Goal: Information Seeking & Learning: Learn about a topic

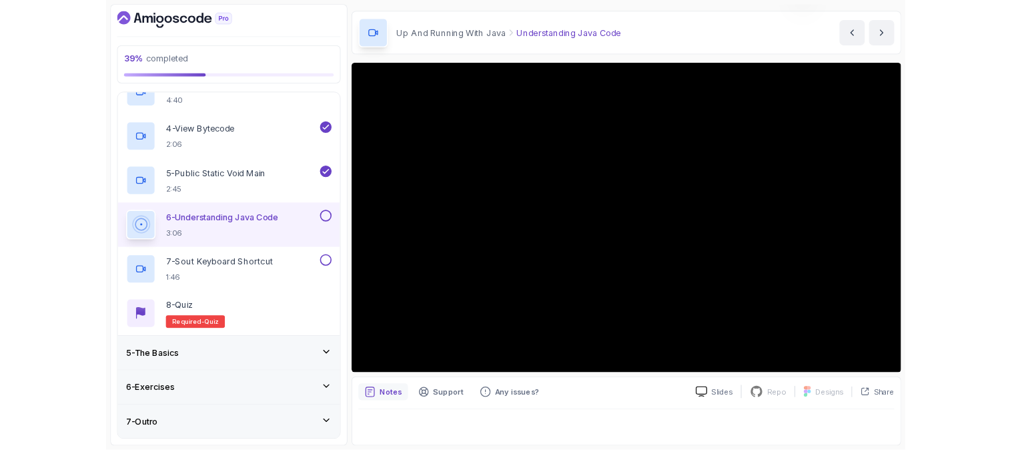
scroll to position [39, 0]
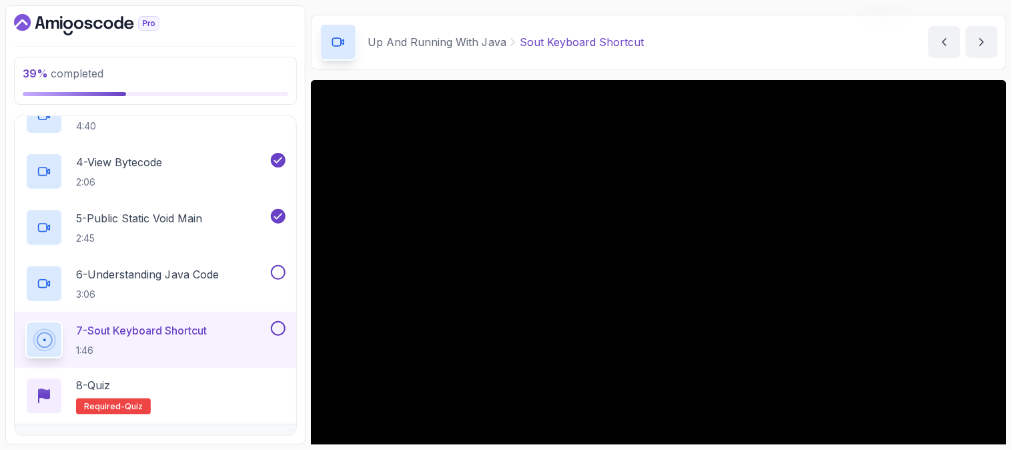
scroll to position [358, 0]
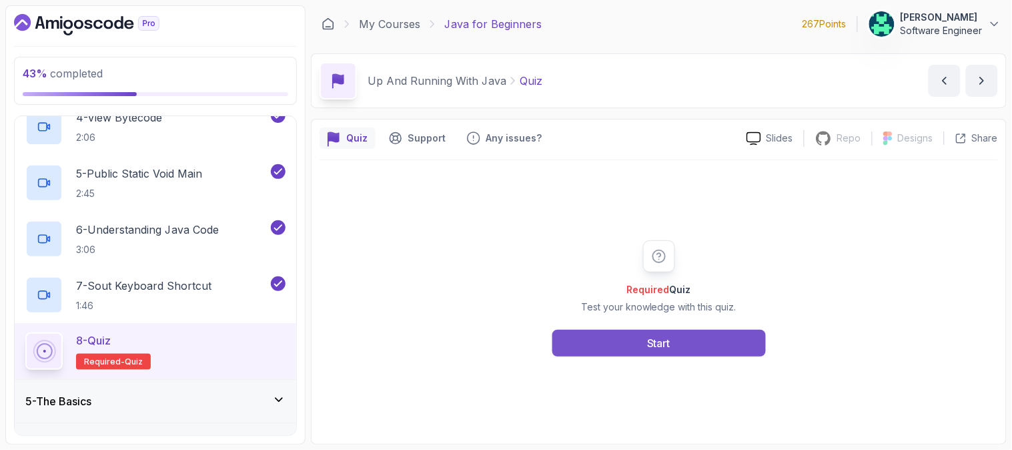
click at [642, 338] on button "Start" at bounding box center [658, 343] width 213 height 27
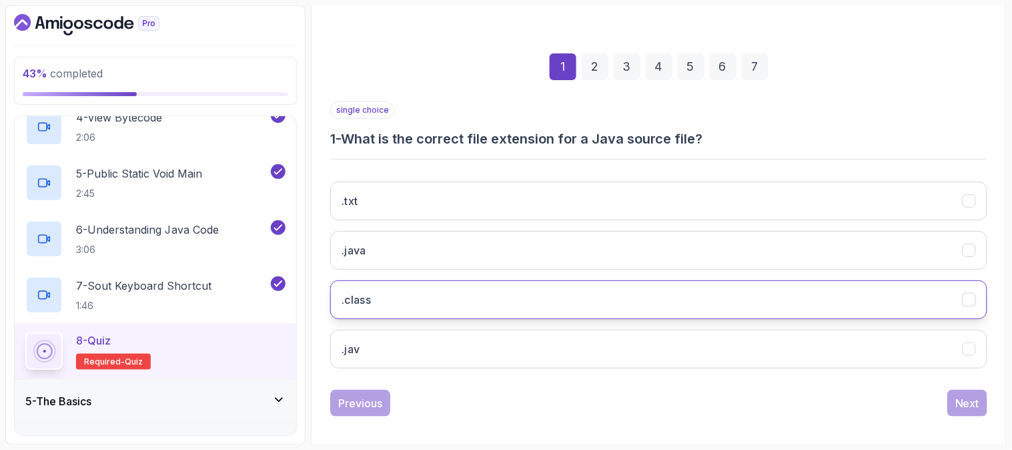
scroll to position [167, 0]
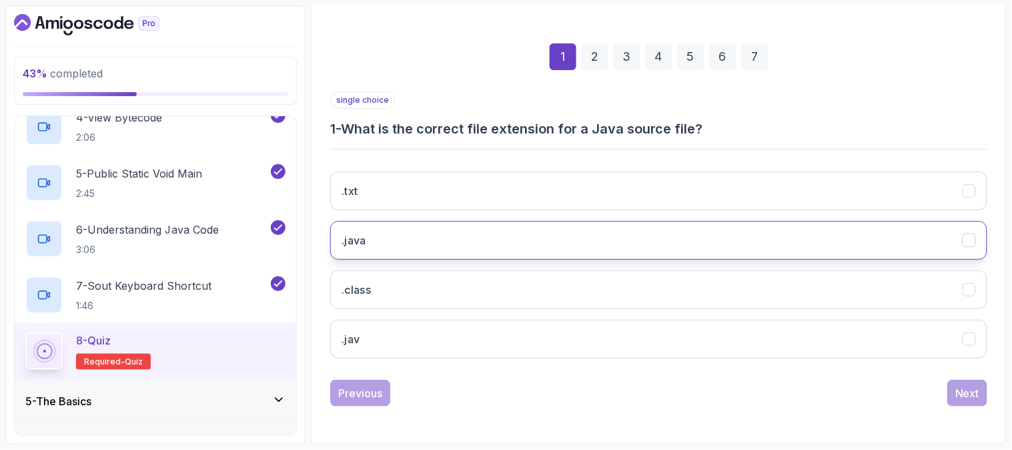
click at [508, 242] on button ".java" at bounding box center [658, 240] width 657 height 39
click at [961, 391] on div "Next" at bounding box center [967, 393] width 24 height 16
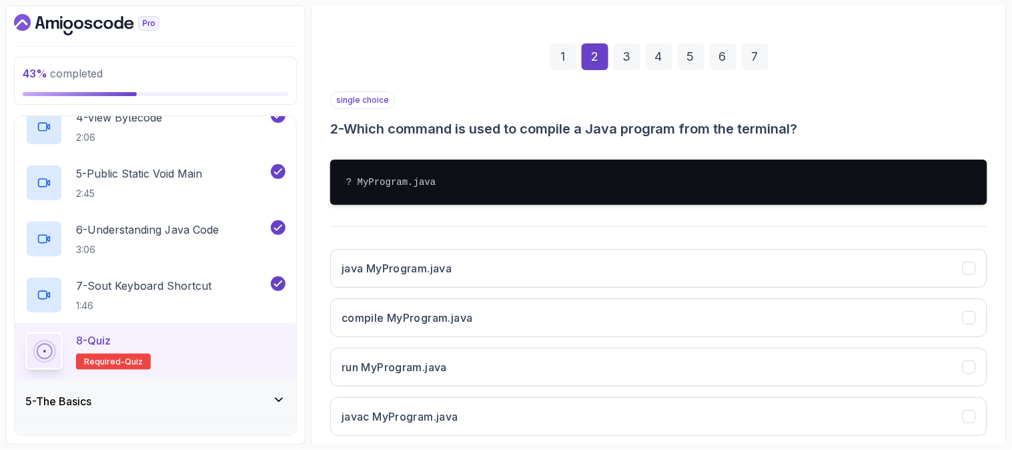
scroll to position [244, 0]
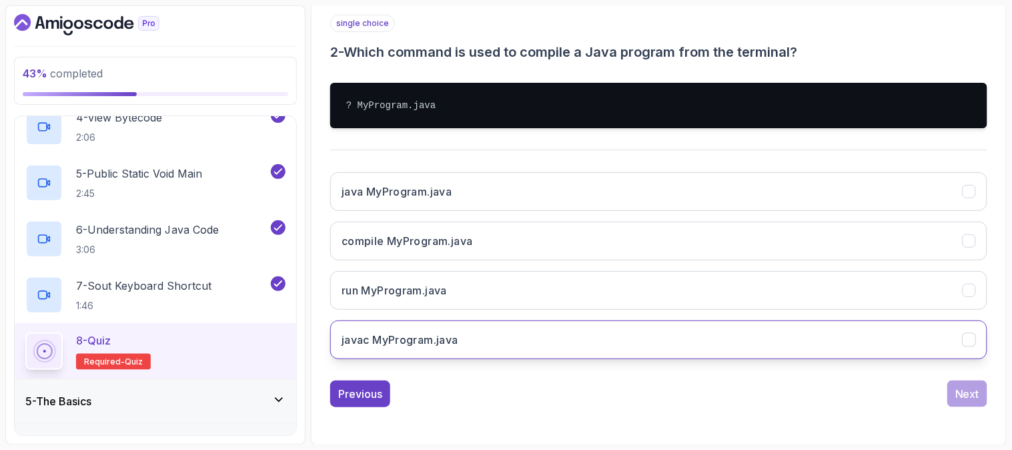
click at [897, 342] on button "javac MyProgram.java" at bounding box center [658, 339] width 657 height 39
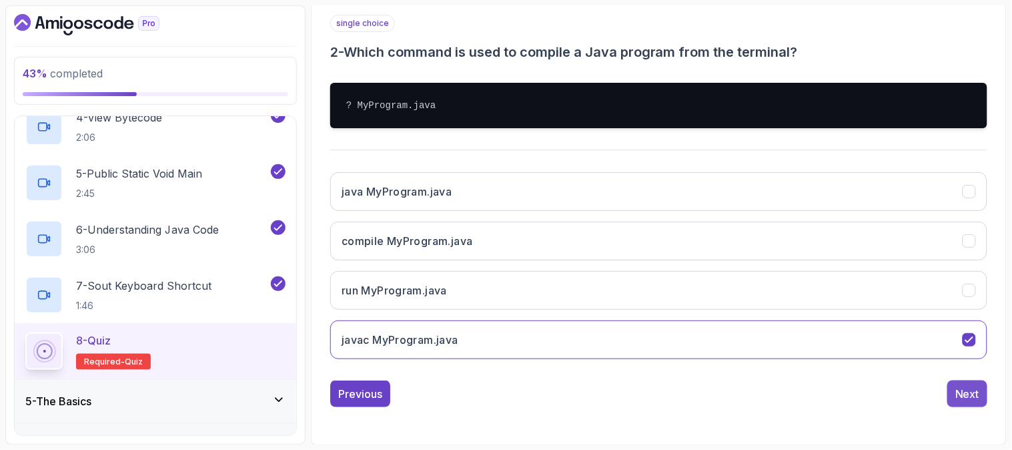
click at [972, 402] on div "Next" at bounding box center [967, 394] width 24 height 16
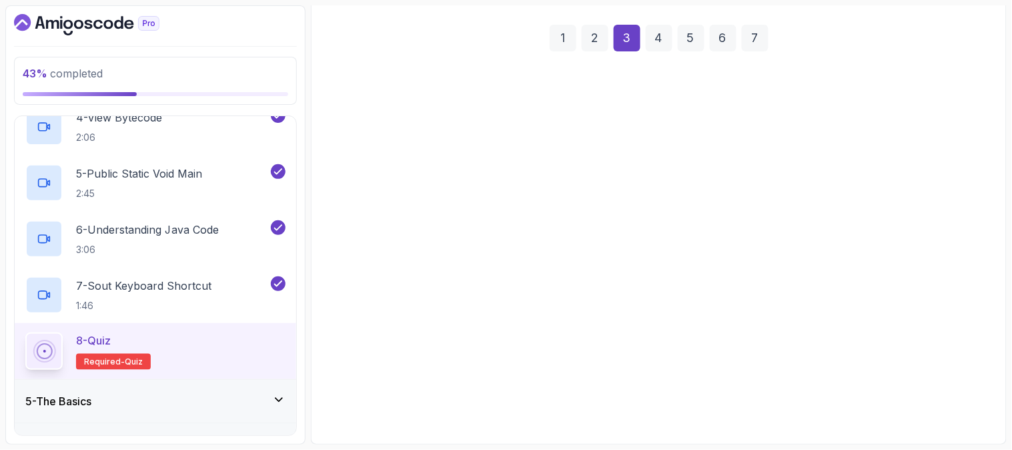
scroll to position [167, 0]
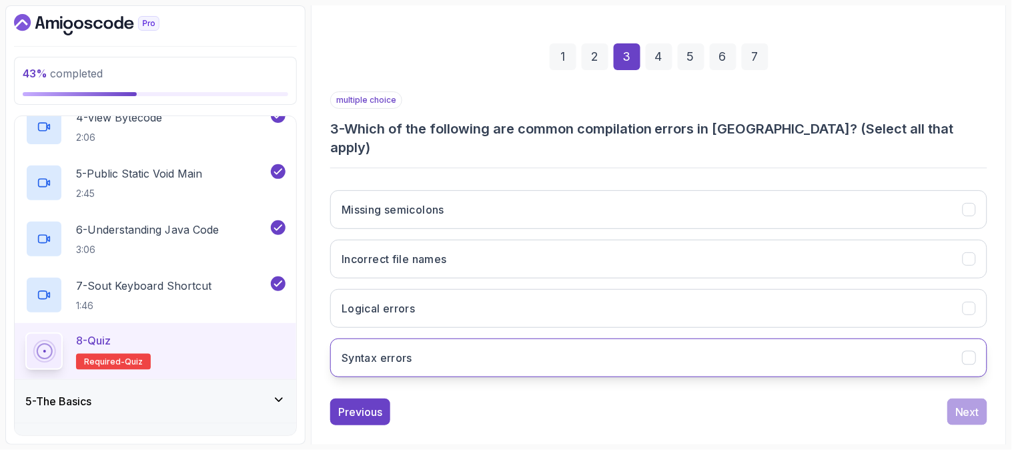
click at [717, 346] on button "Syntax errors" at bounding box center [658, 357] width 657 height 39
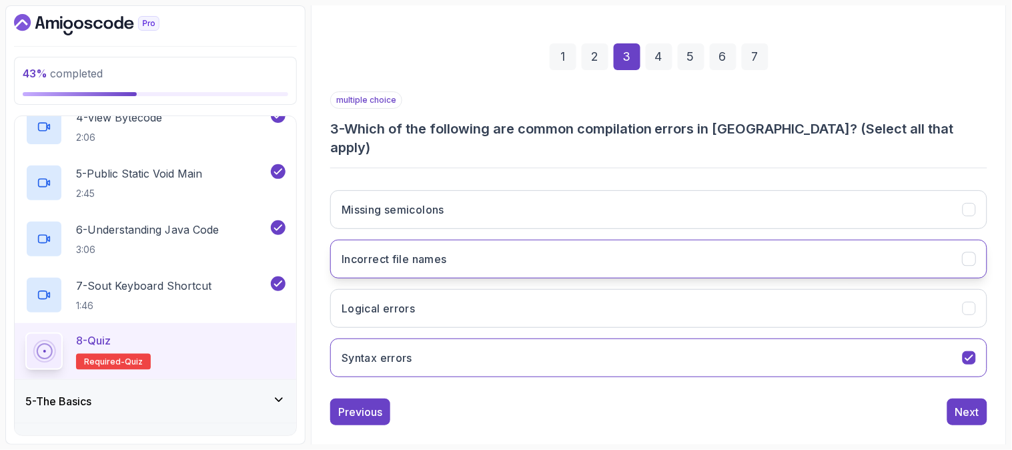
click at [752, 240] on button "Incorrect file names" at bounding box center [658, 259] width 657 height 39
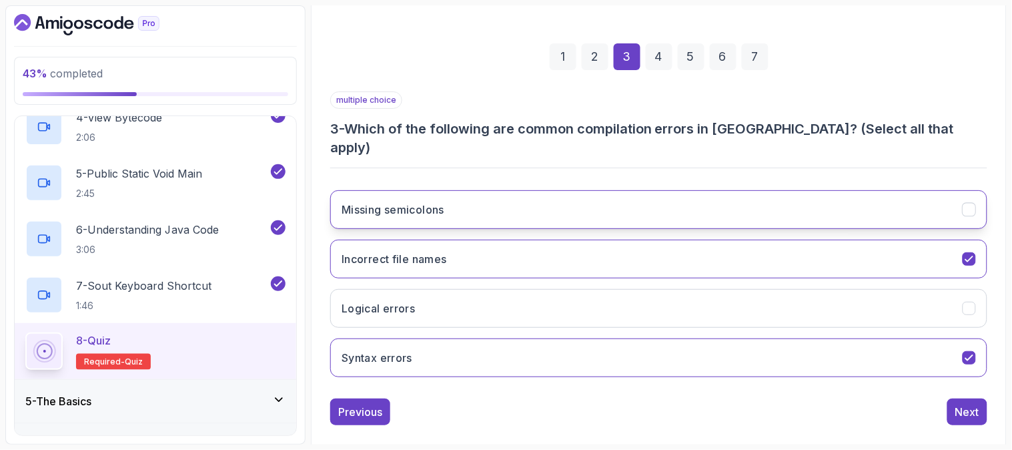
click at [782, 195] on button "Missing semicolons" at bounding box center [658, 209] width 657 height 39
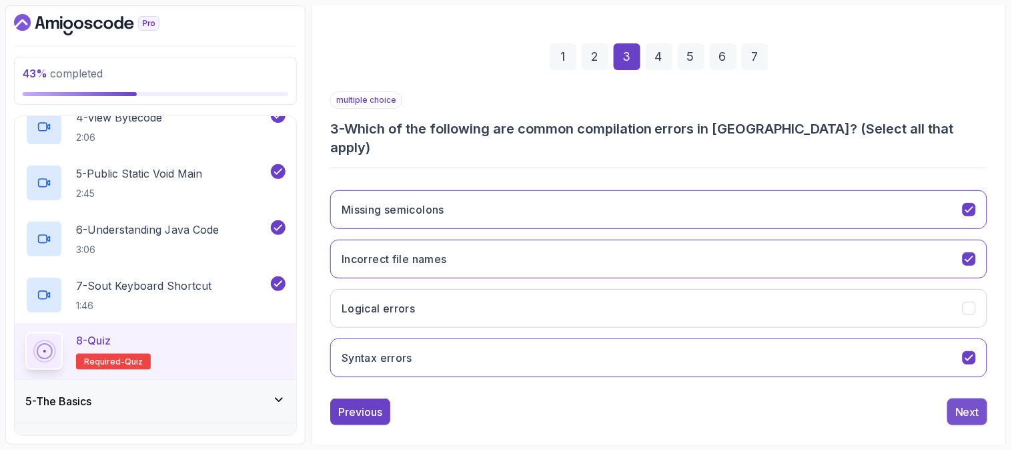
click at [978, 404] on div "Next" at bounding box center [967, 412] width 24 height 16
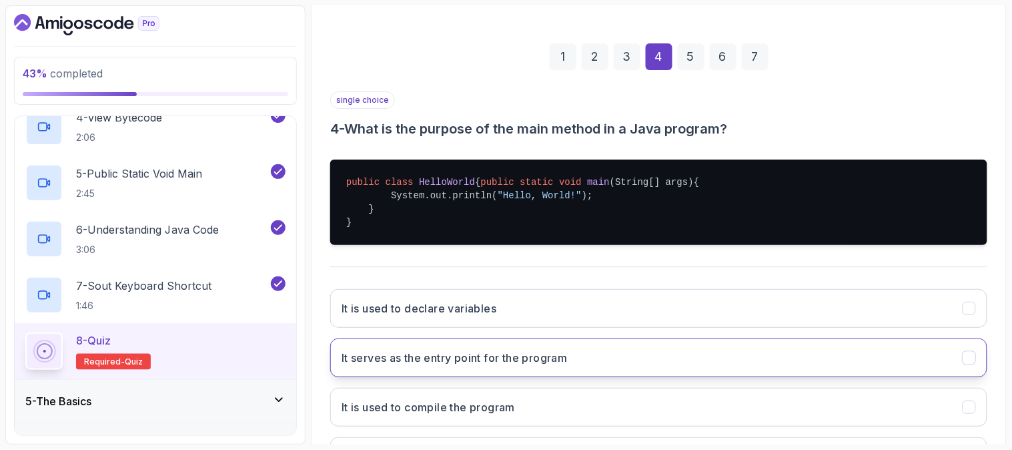
scroll to position [242, 0]
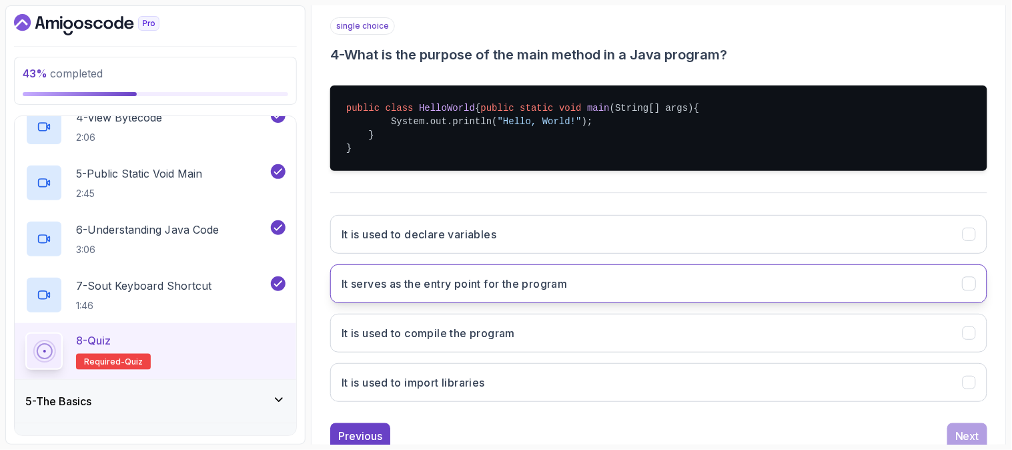
click at [971, 290] on icon "It serves as the entry point for the program" at bounding box center [969, 284] width 13 height 13
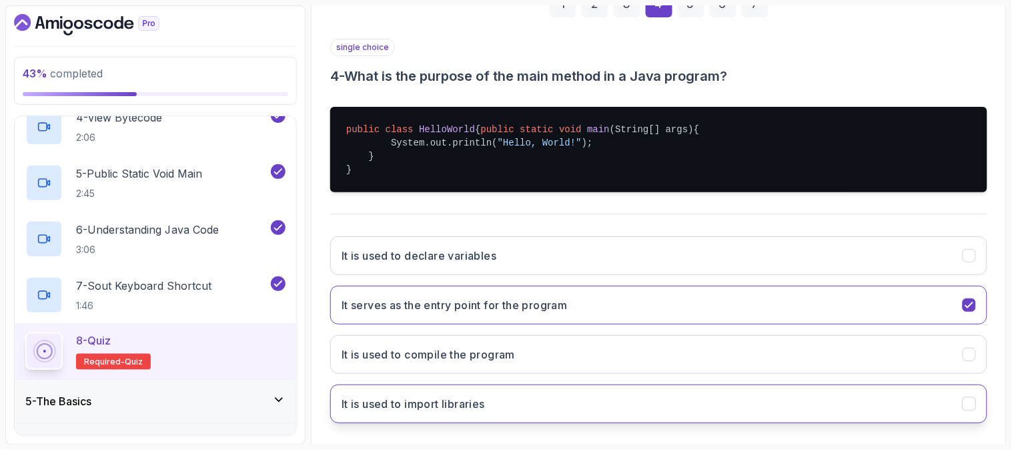
scroll to position [298, 0]
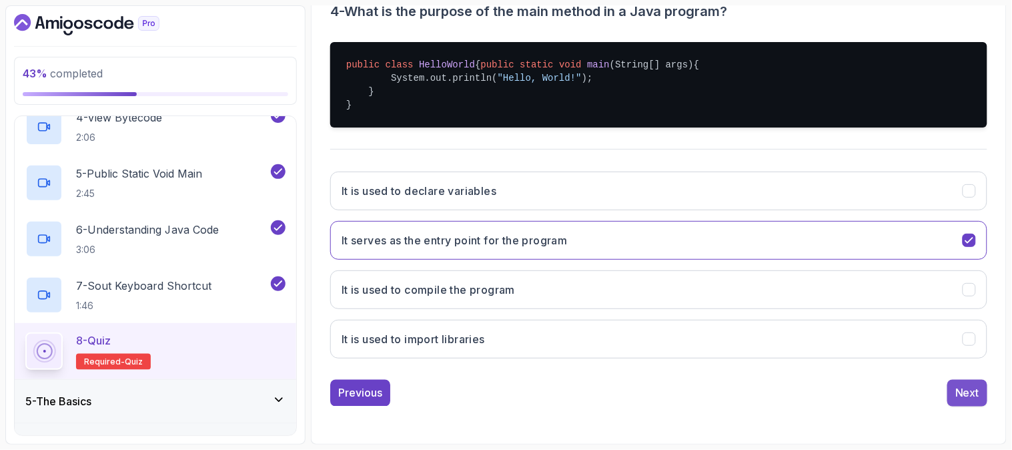
click at [969, 394] on div "Next" at bounding box center [967, 393] width 24 height 16
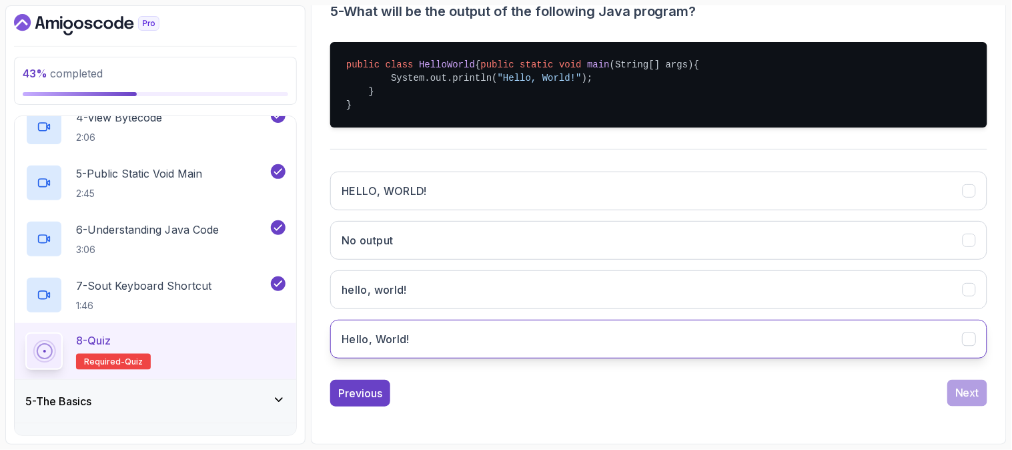
click at [937, 344] on button "Hello, World!" at bounding box center [658, 339] width 657 height 39
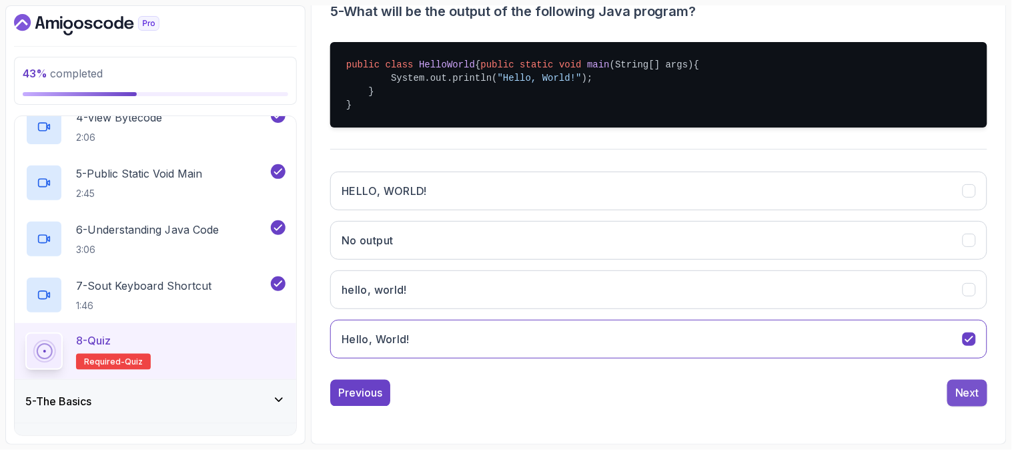
click at [969, 403] on button "Next" at bounding box center [967, 393] width 40 height 27
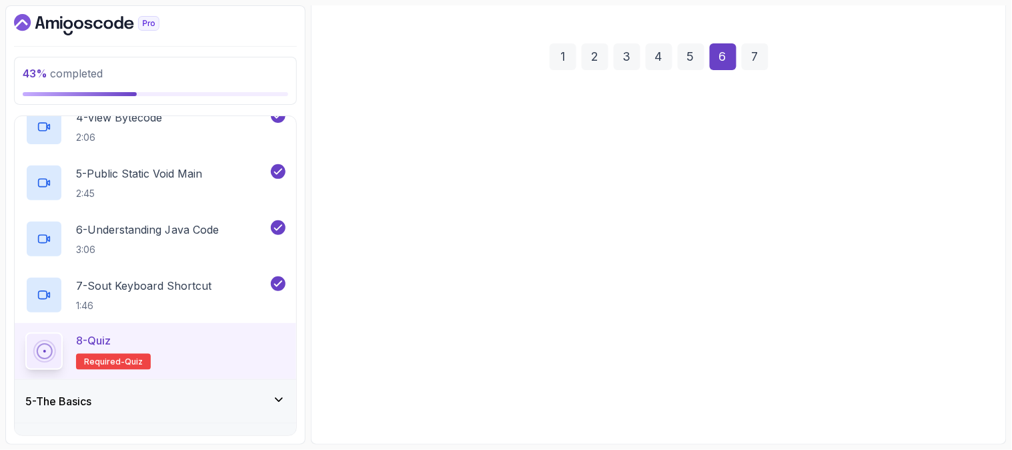
scroll to position [167, 0]
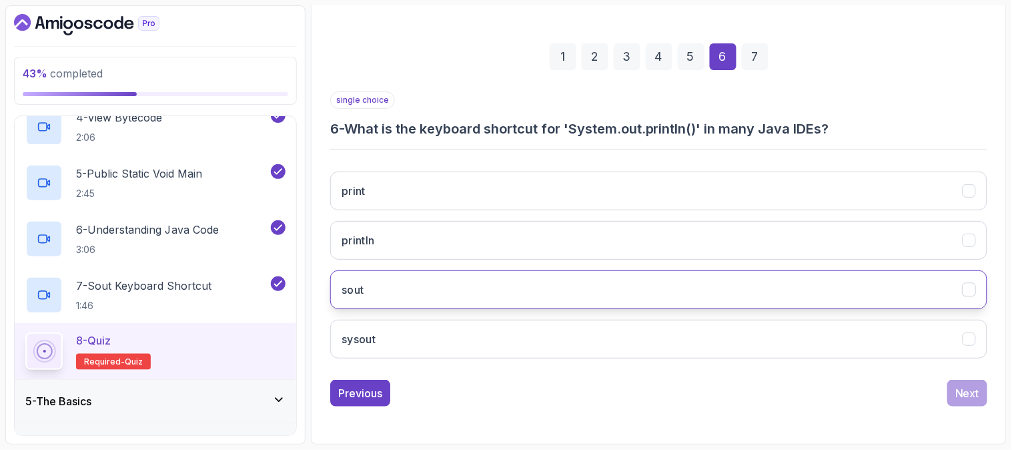
click at [538, 292] on button "sout" at bounding box center [658, 289] width 657 height 39
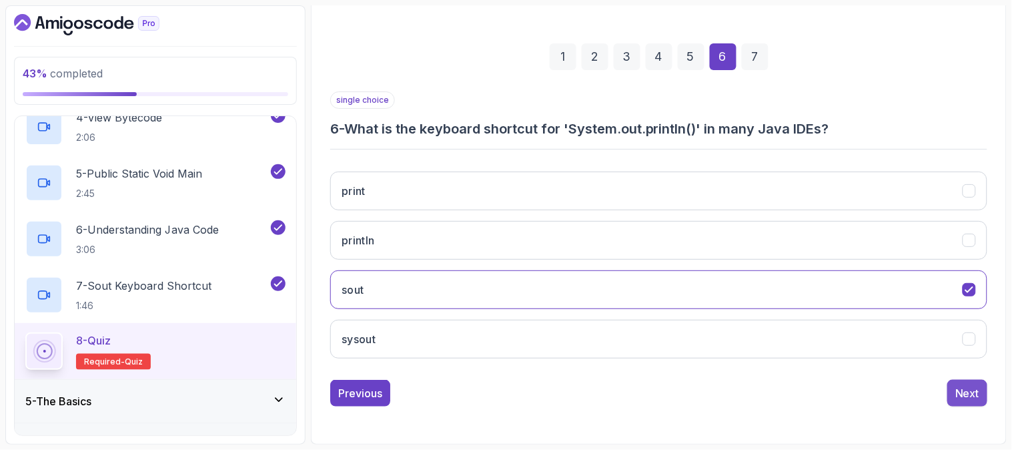
click at [961, 390] on div "Next" at bounding box center [967, 393] width 24 height 16
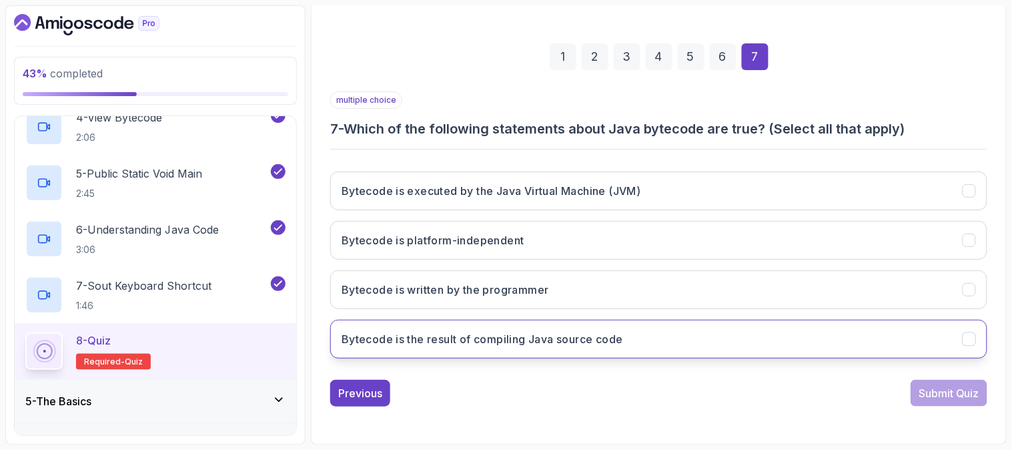
click at [968, 343] on icon "Bytecode is the result of compiling Java source code" at bounding box center [969, 339] width 13 height 13
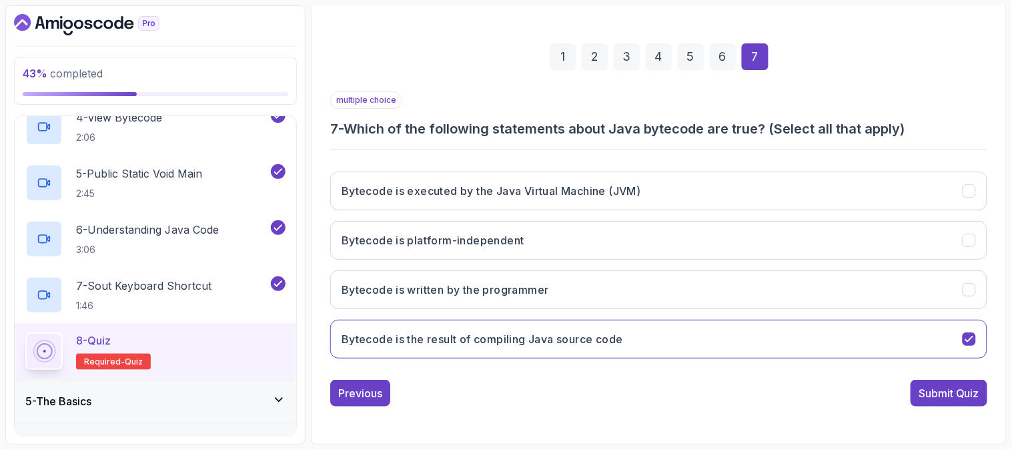
click at [951, 386] on div "Submit Quiz" at bounding box center [949, 393] width 61 height 16
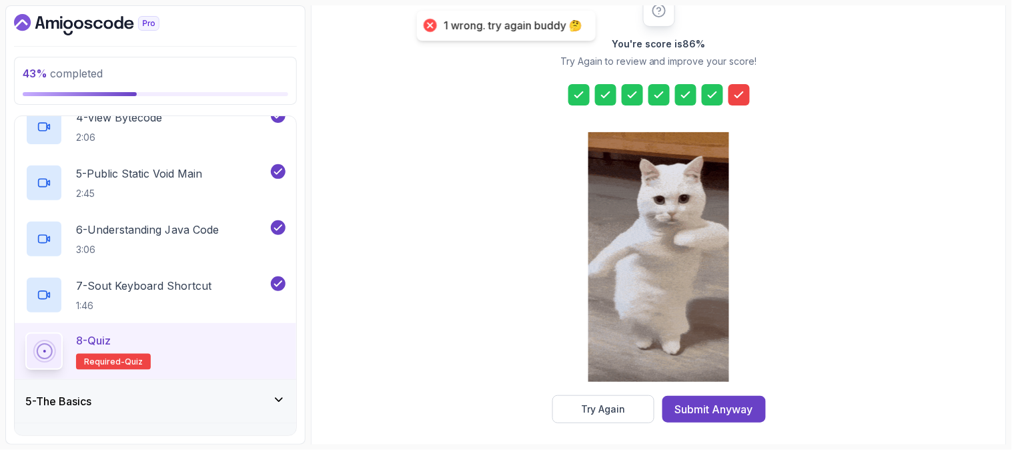
scroll to position [189, 0]
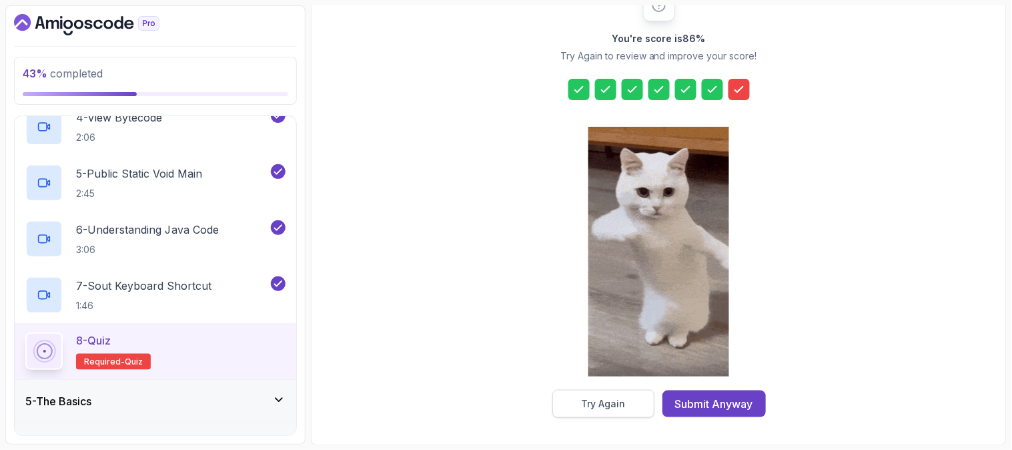
click at [580, 403] on button "Try Again" at bounding box center [603, 404] width 102 height 28
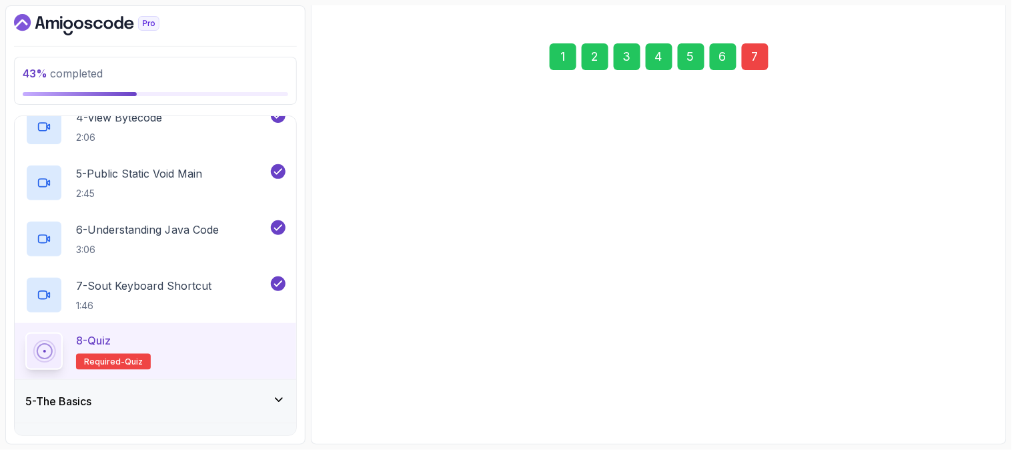
scroll to position [167, 0]
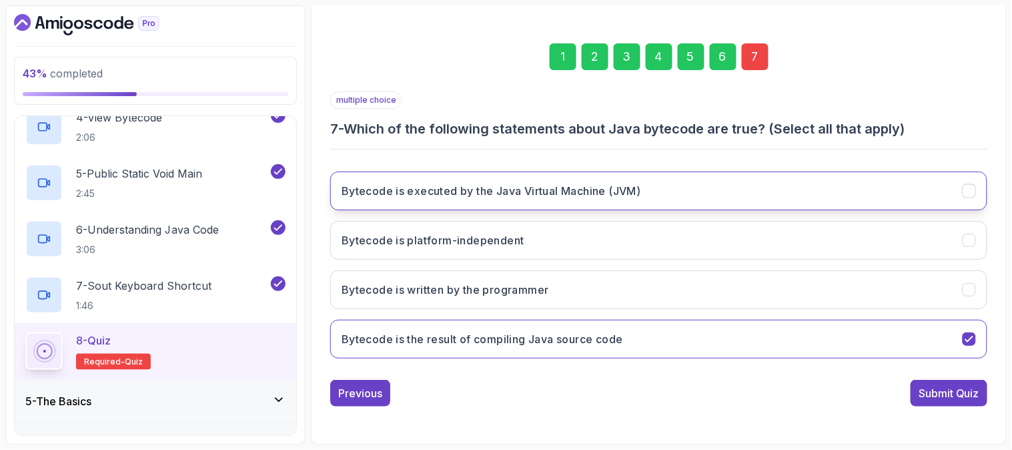
click at [881, 182] on button "Bytecode is executed by the Java Virtual Machine (JVM)" at bounding box center [658, 190] width 657 height 39
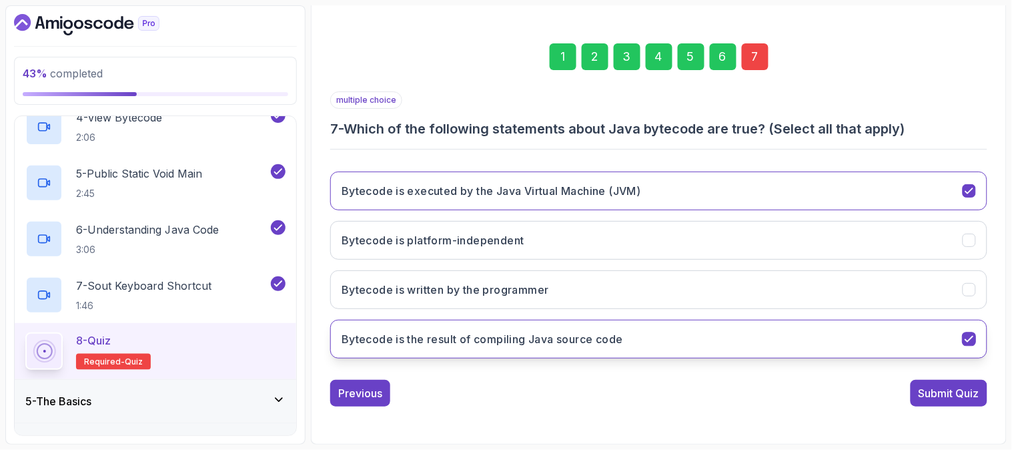
click at [975, 338] on button "Bytecode is the result of compiling Java source code" at bounding box center [658, 339] width 657 height 39
click at [975, 338] on icon "Bytecode is the result of compiling Java source code" at bounding box center [969, 339] width 13 height 13
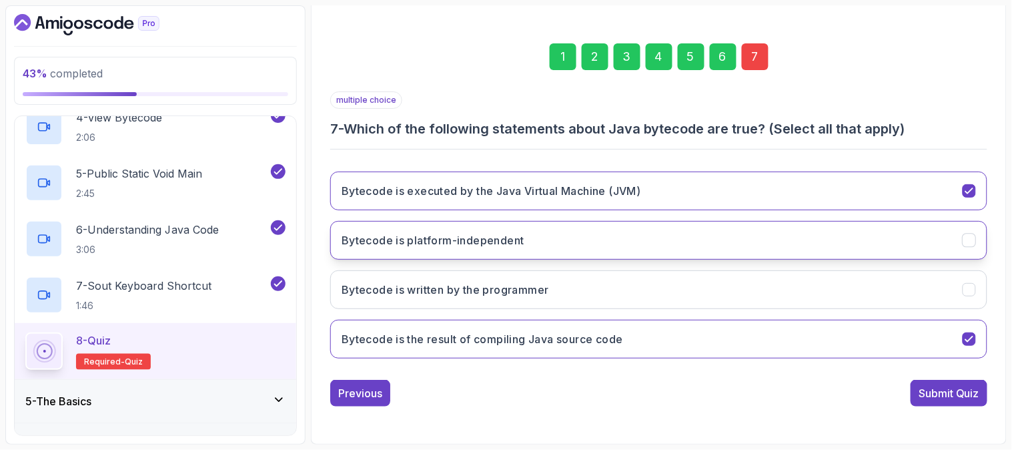
click at [966, 235] on icon "Bytecode is platform-independent" at bounding box center [969, 240] width 13 height 13
click at [955, 389] on div "Submit Quiz" at bounding box center [949, 393] width 61 height 16
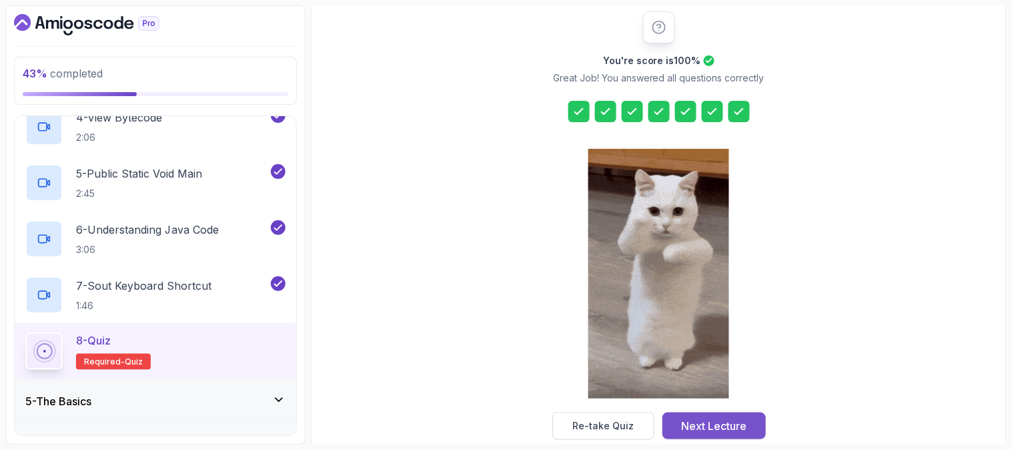
click at [710, 424] on div "Next Lecture" at bounding box center [713, 426] width 65 height 16
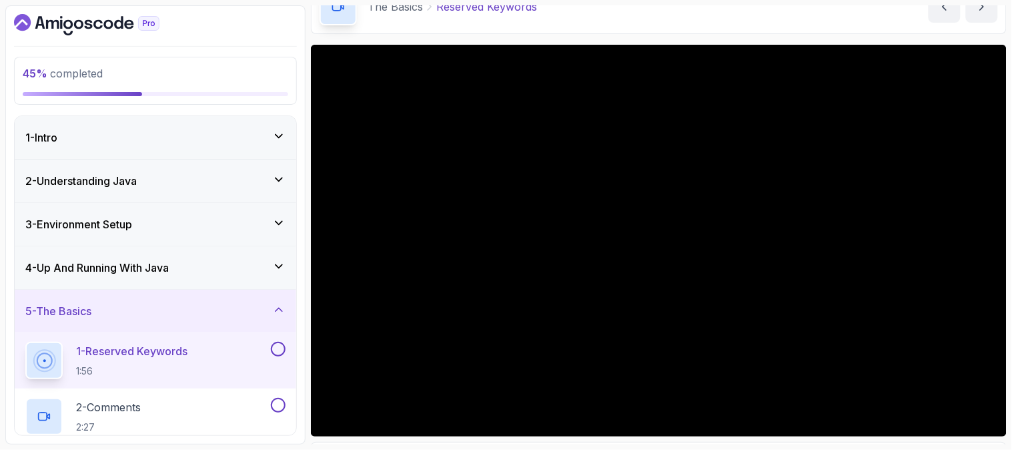
click at [276, 307] on icon at bounding box center [278, 309] width 13 height 13
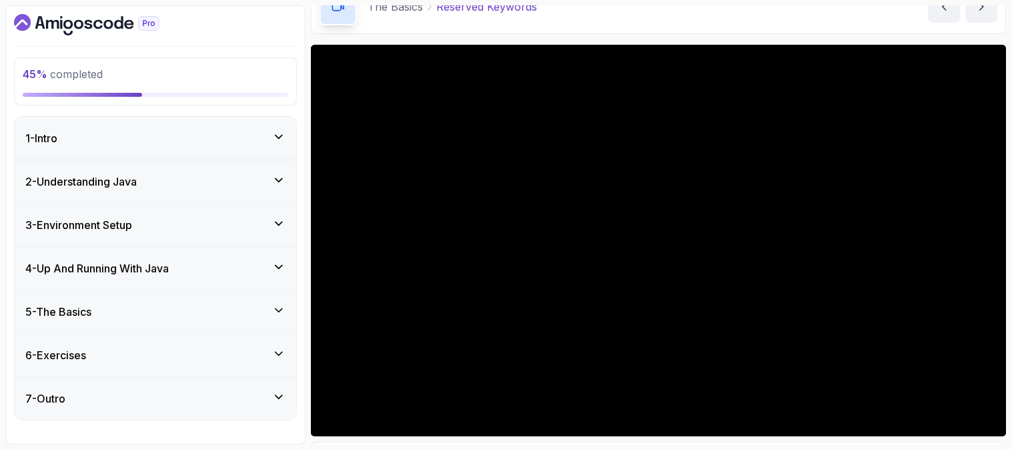
click at [271, 310] on div "5 - The Basics" at bounding box center [155, 312] width 260 height 16
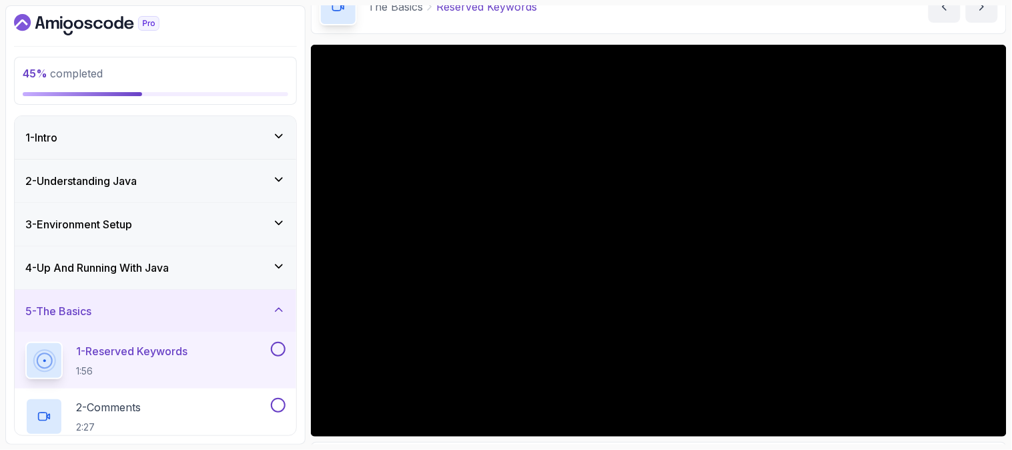
click at [165, 354] on p "1 - Reserved Keywords" at bounding box center [131, 351] width 111 height 16
click at [766, 25] on div "The Basics Reserved Keywords Reserved Keywords by nelson" at bounding box center [659, 6] width 696 height 55
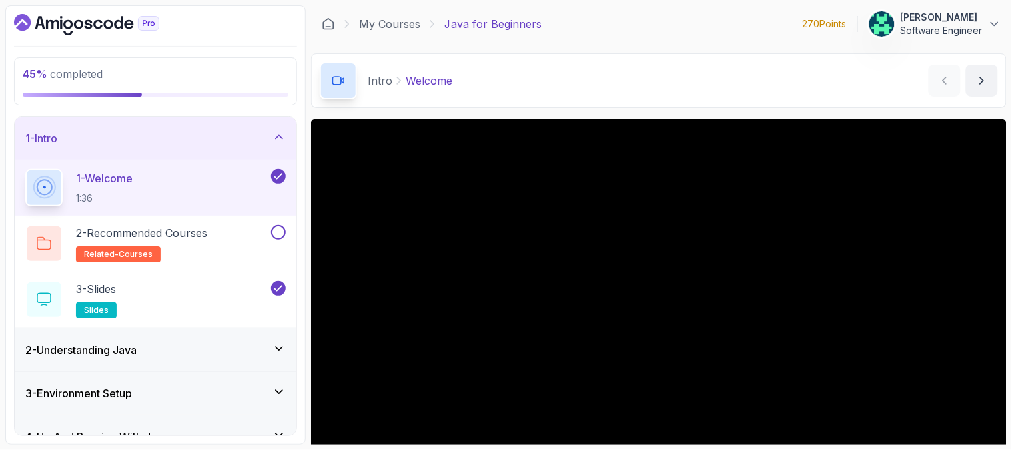
click at [302, 272] on div "45 % completed 1 - Intro 1 - Welcome 1:36 2 - Recommended Courses related-cours…" at bounding box center [155, 224] width 300 height 439
click at [298, 258] on div "45 % completed 1 - Intro 1 - Welcome 1:36 2 - Recommended Courses related-cours…" at bounding box center [155, 224] width 300 height 439
click at [303, 243] on div "45 % completed 1 - Intro 1 - Welcome 1:36 2 - Recommended Courses related-cours…" at bounding box center [155, 224] width 300 height 439
click at [280, 434] on icon at bounding box center [278, 434] width 13 height 13
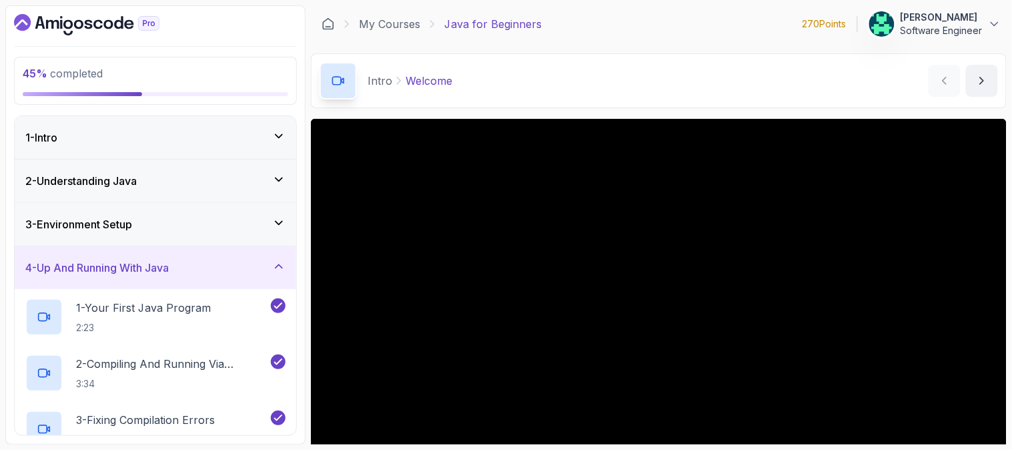
click at [299, 284] on div "45 % completed 1 - Intro 2 - Understanding Java 3 - Environment Setup 4 - Up An…" at bounding box center [155, 224] width 300 height 439
click at [285, 270] on div "4 - Up And Running With Java" at bounding box center [156, 267] width 282 height 43
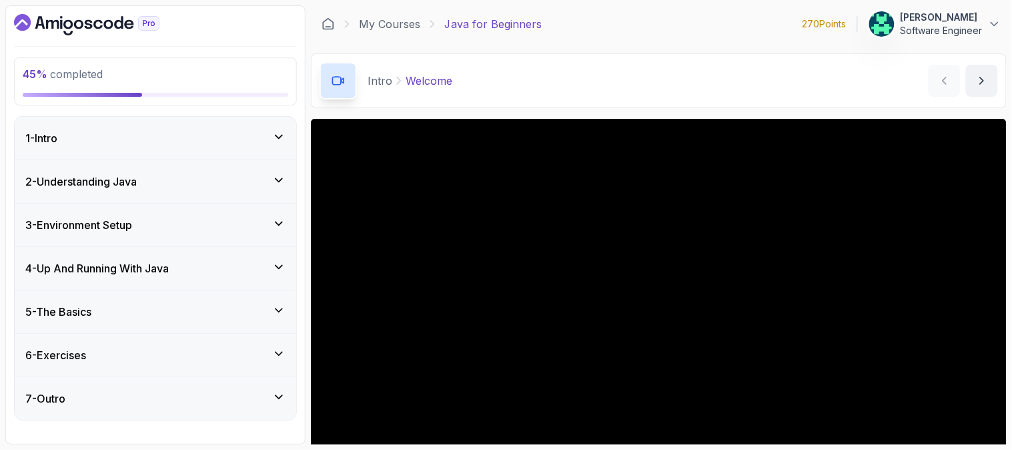
click at [274, 314] on icon at bounding box center [278, 310] width 13 height 13
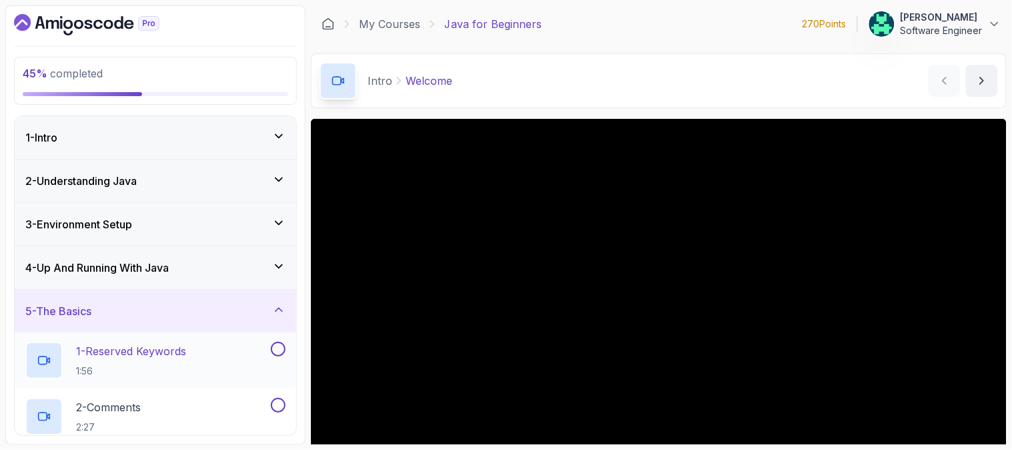
click at [164, 354] on p "1 - Reserved Keywords" at bounding box center [131, 351] width 110 height 16
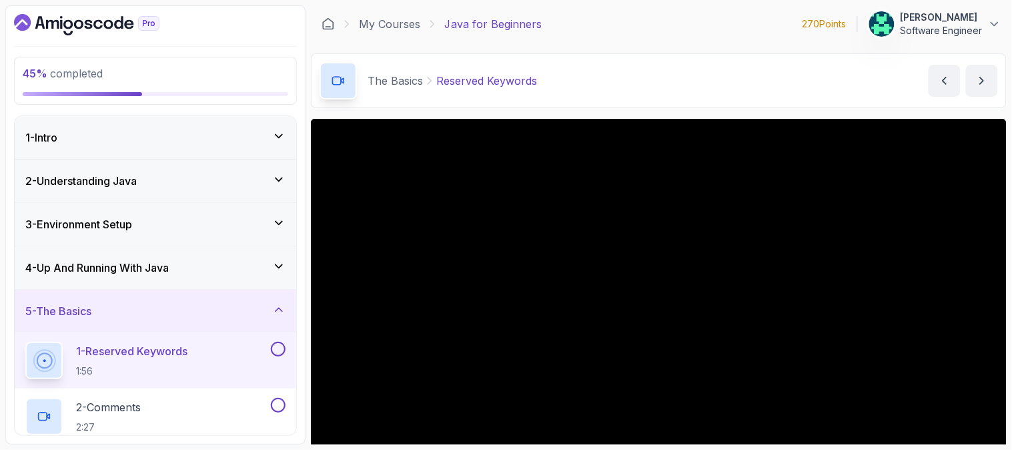
click at [634, 67] on div "The Basics Reserved Keywords Reserved Keywords by nelson" at bounding box center [659, 80] width 696 height 55
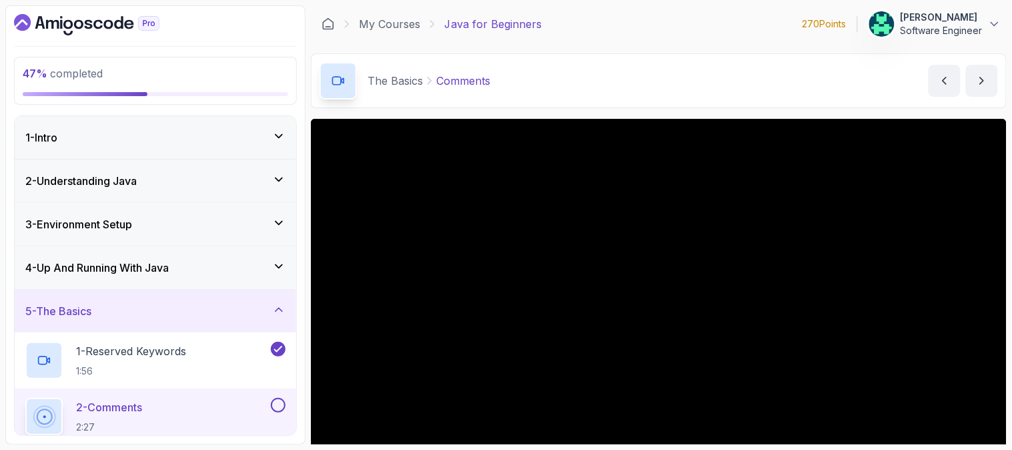
click at [723, 85] on div "The Basics Comments Comments by nelson" at bounding box center [659, 80] width 696 height 55
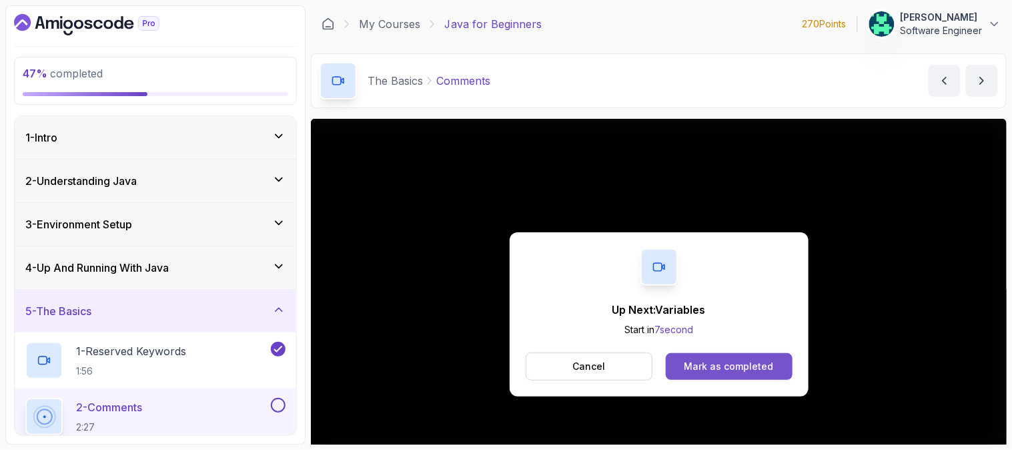
click at [725, 368] on div "Mark as completed" at bounding box center [728, 366] width 89 height 13
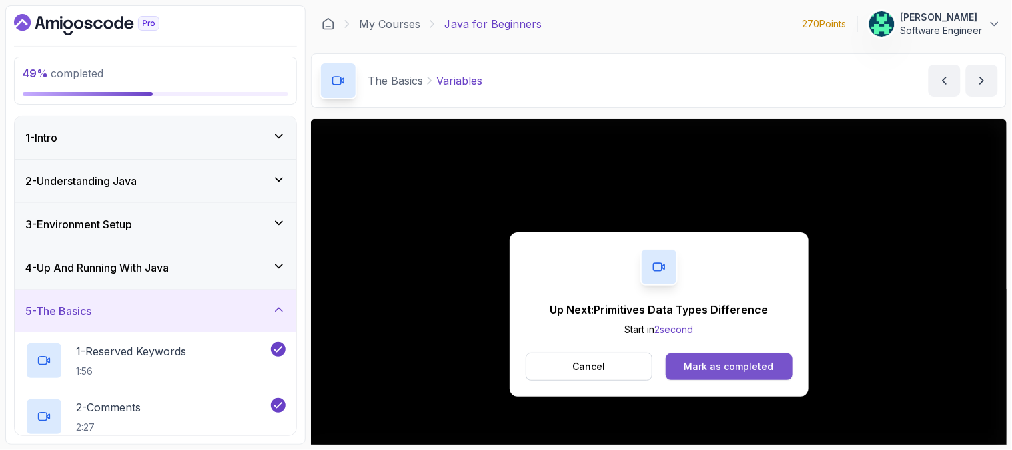
click at [714, 370] on div "Mark as completed" at bounding box center [728, 366] width 89 height 13
click at [696, 366] on div "Mark as completed" at bounding box center [728, 366] width 89 height 13
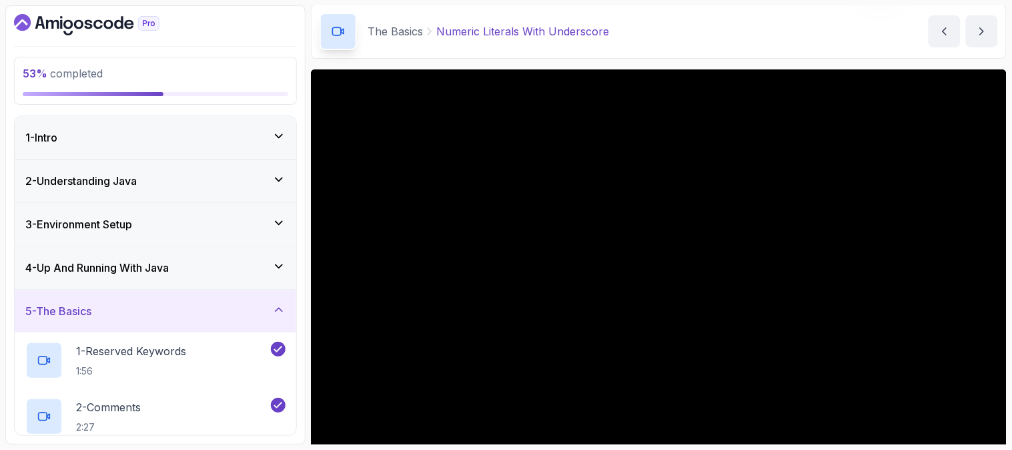
scroll to position [74, 0]
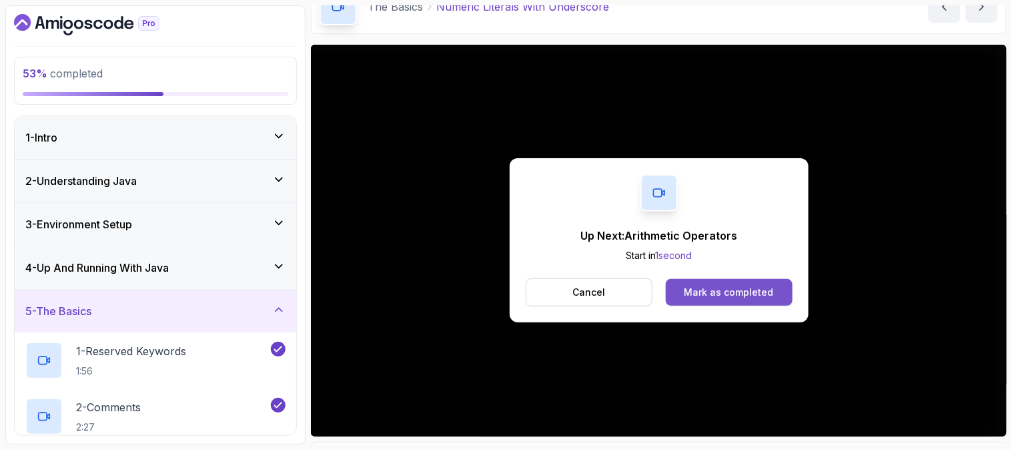
click at [718, 284] on button "Mark as completed" at bounding box center [729, 292] width 126 height 27
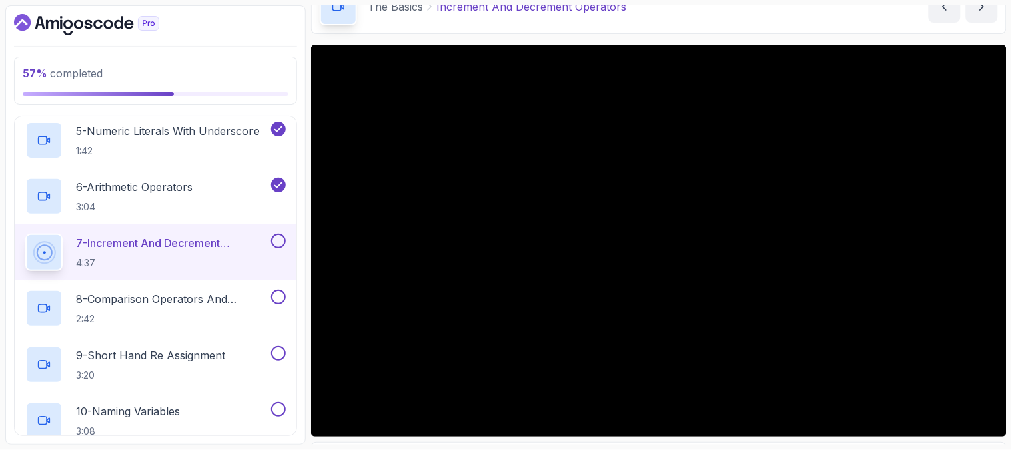
scroll to position [518, 0]
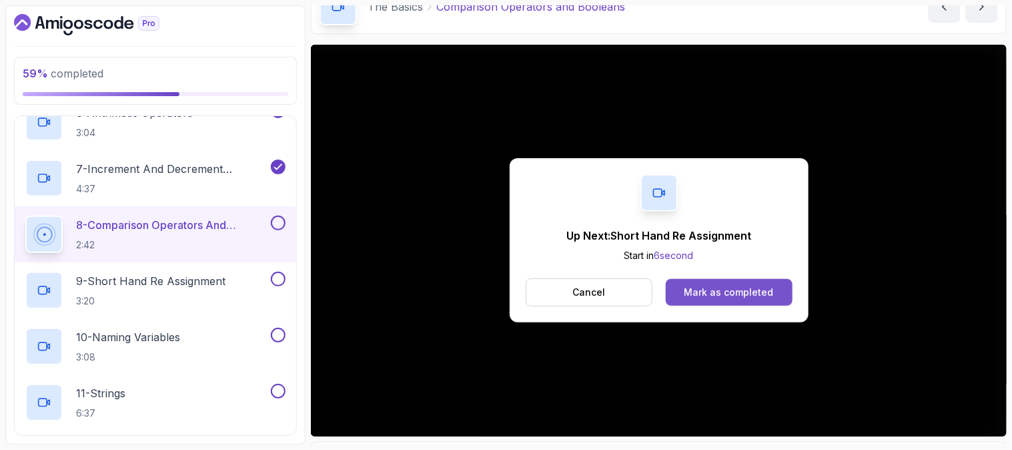
click at [721, 288] on div "Mark as completed" at bounding box center [728, 292] width 89 height 13
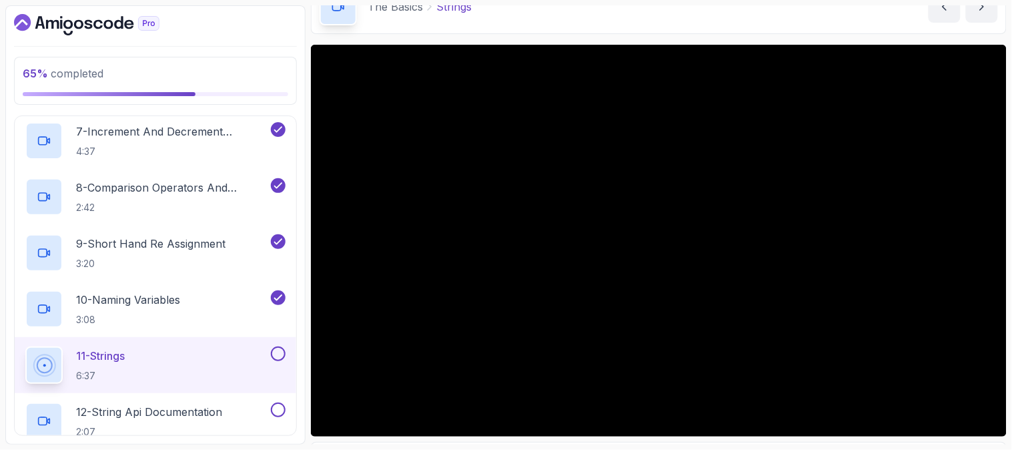
scroll to position [592, 0]
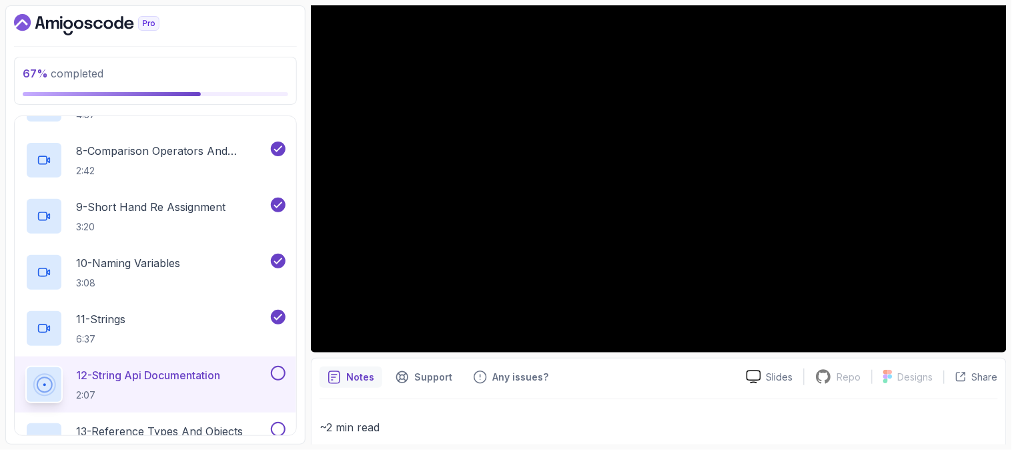
scroll to position [148, 0]
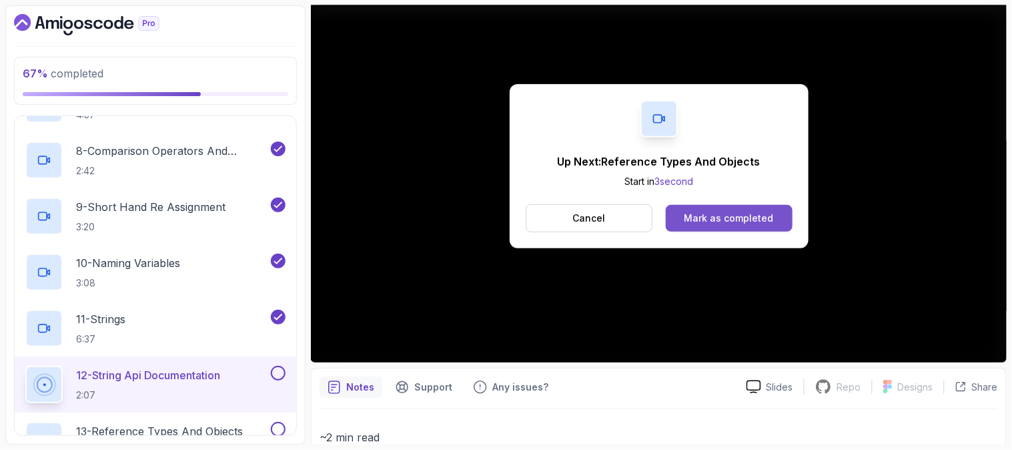
click at [741, 219] on div "Mark as completed" at bounding box center [728, 217] width 89 height 13
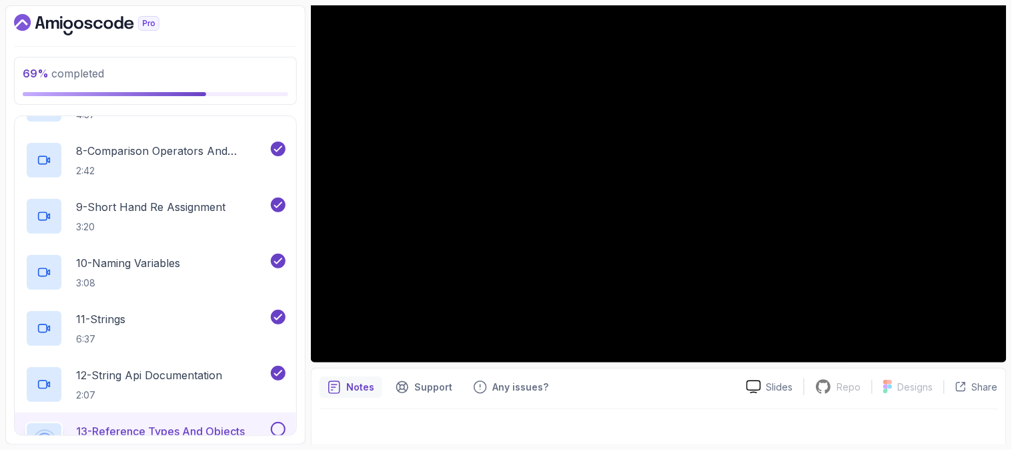
scroll to position [158, 0]
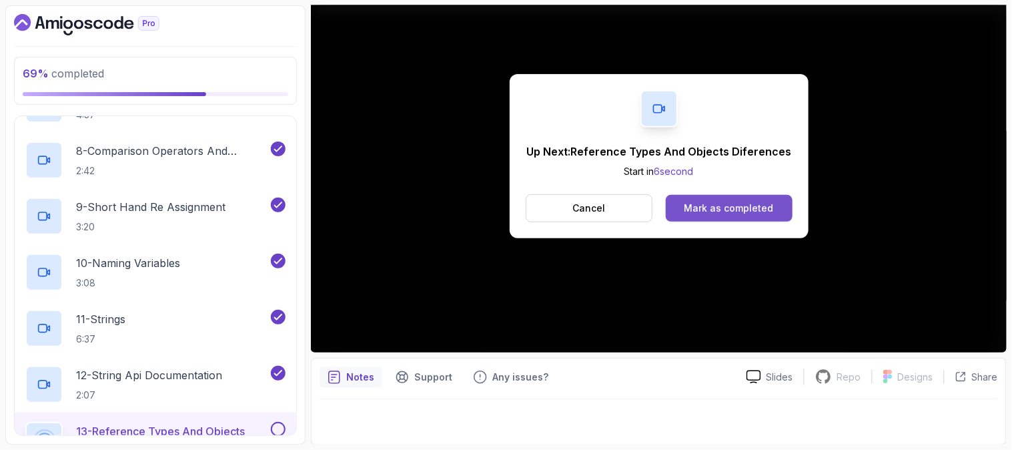
click at [714, 203] on div "Mark as completed" at bounding box center [728, 207] width 89 height 13
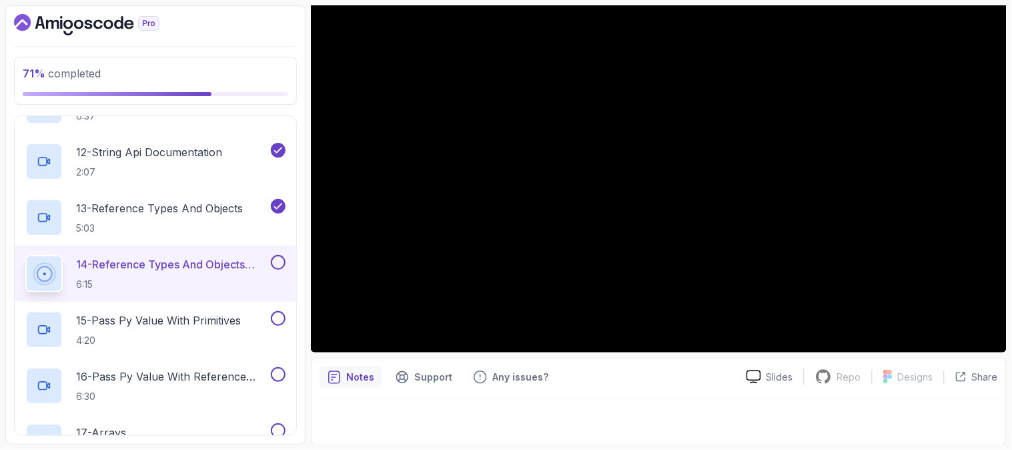
scroll to position [39, 0]
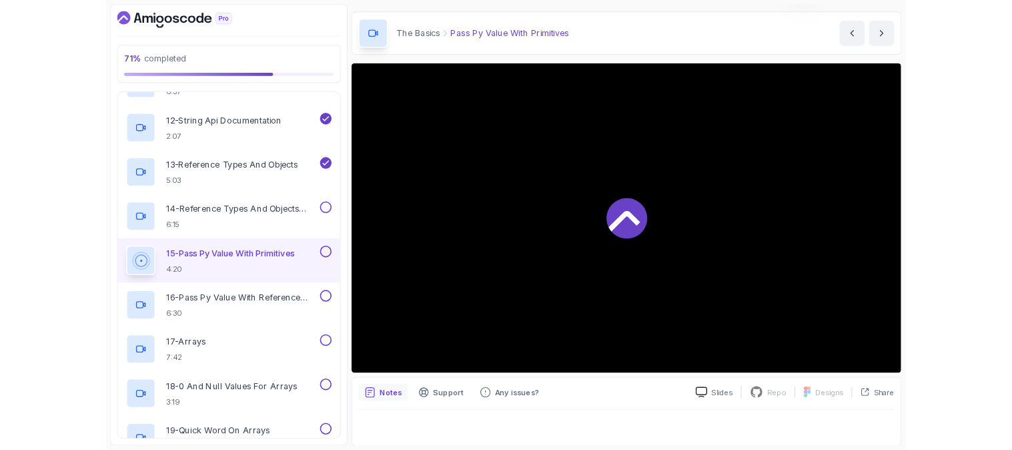
scroll to position [158, 0]
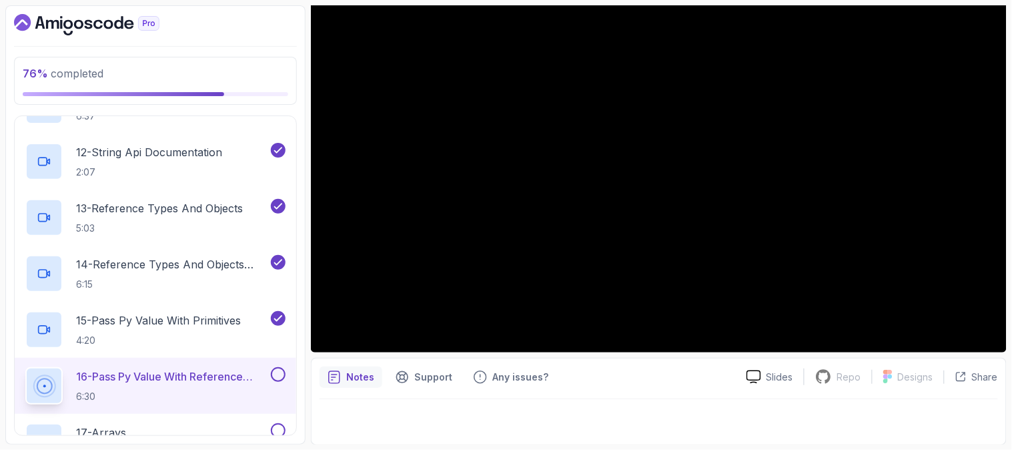
scroll to position [10, 0]
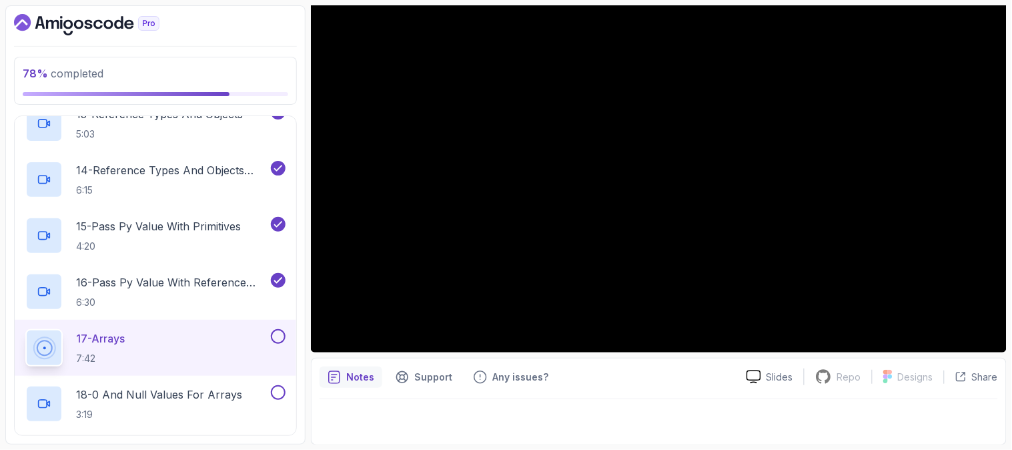
scroll to position [883, 0]
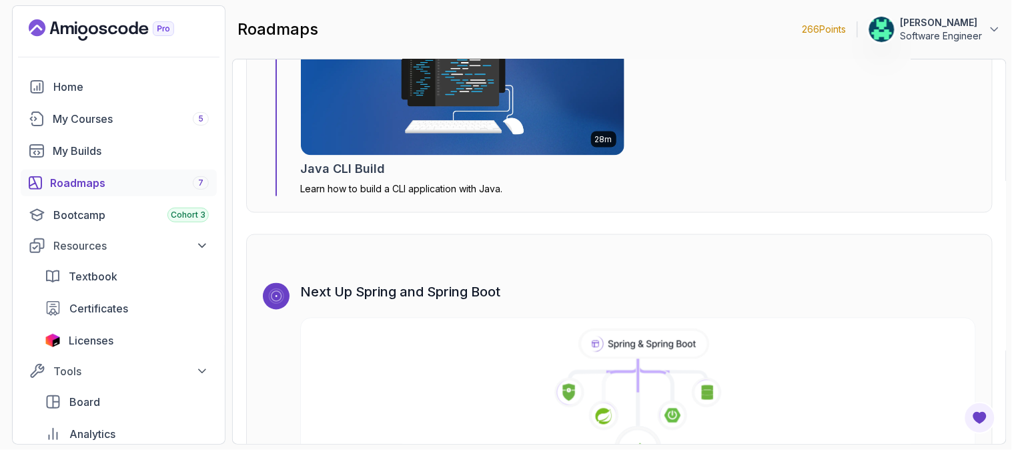
scroll to position [8445, 0]
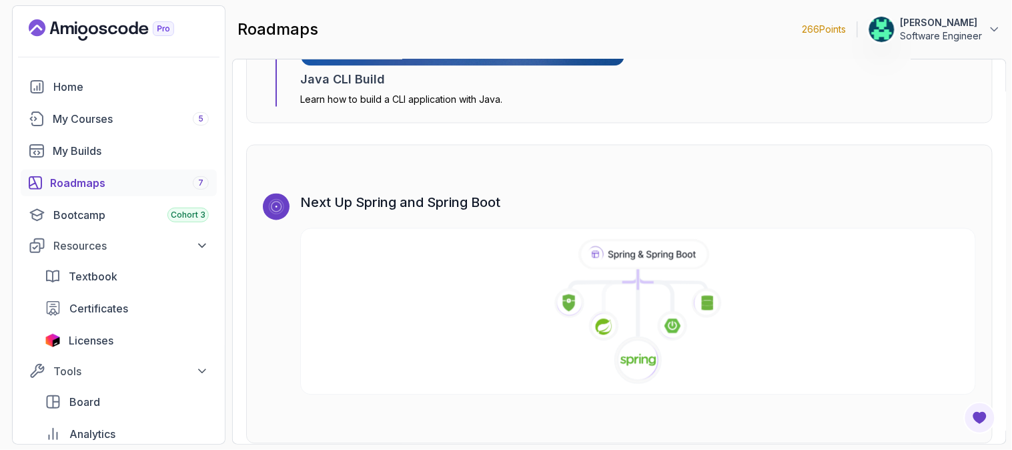
drag, startPoint x: 355, startPoint y: 191, endPoint x: 394, endPoint y: 197, distance: 39.9
click at [356, 193] on h3 "Next Up Spring and Spring Boot" at bounding box center [638, 202] width 676 height 19
click at [641, 276] on icon at bounding box center [639, 312] width 686 height 153
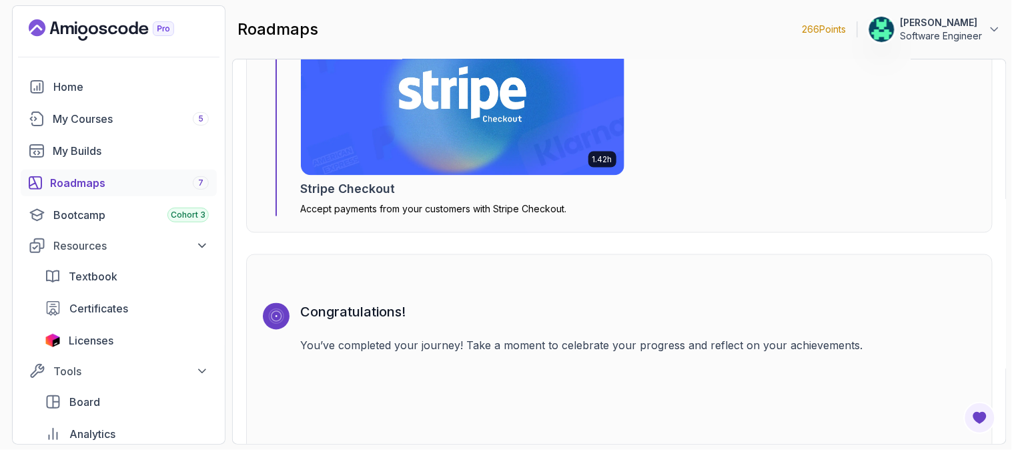
scroll to position [4561, 0]
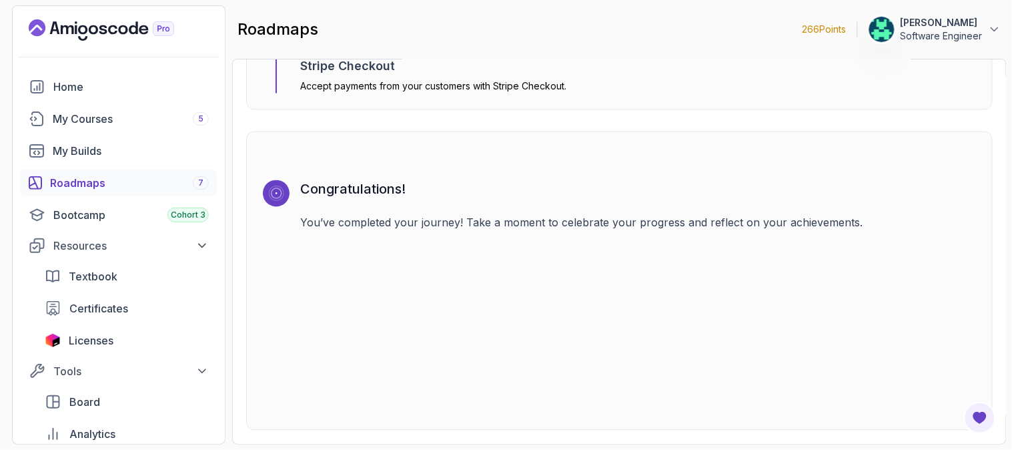
click at [488, 223] on p "You’ve completed your journey! Take a moment to celebrate your progress and ref…" at bounding box center [638, 223] width 676 height 16
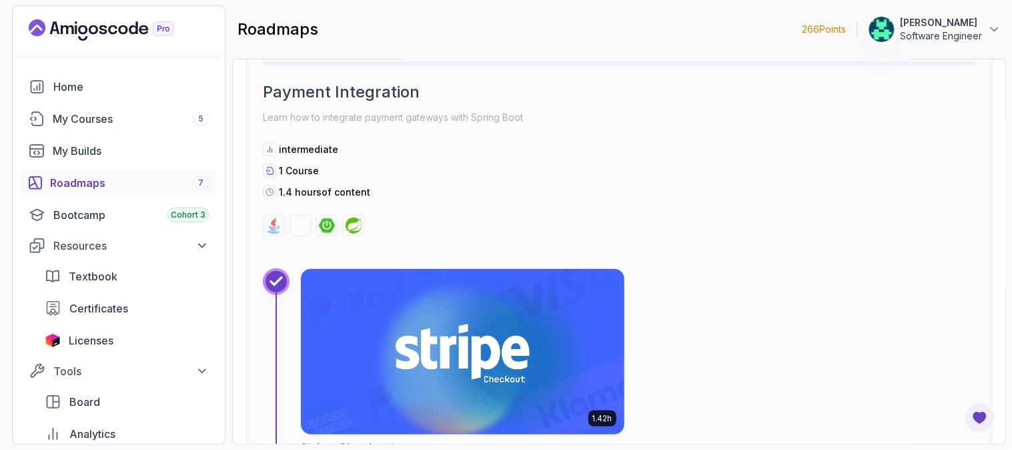
scroll to position [4151, 0]
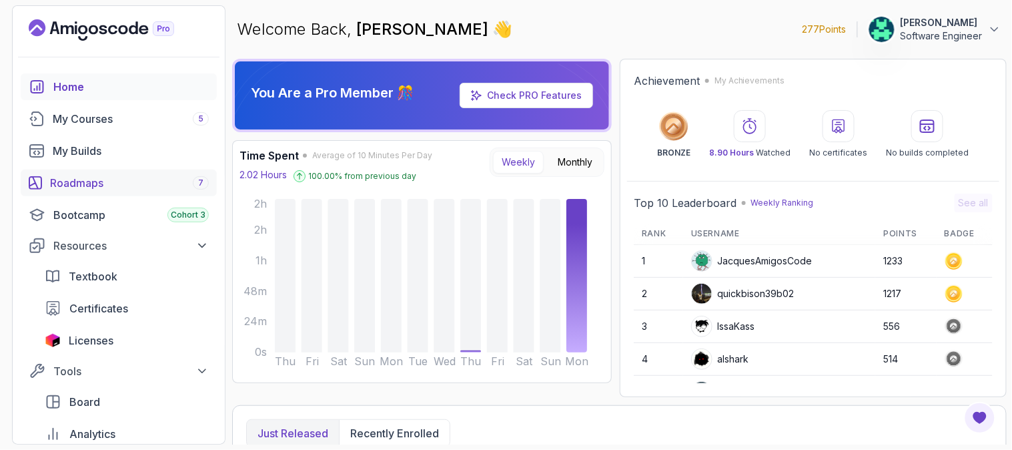
click at [129, 185] on div "Roadmaps 7" at bounding box center [129, 183] width 159 height 16
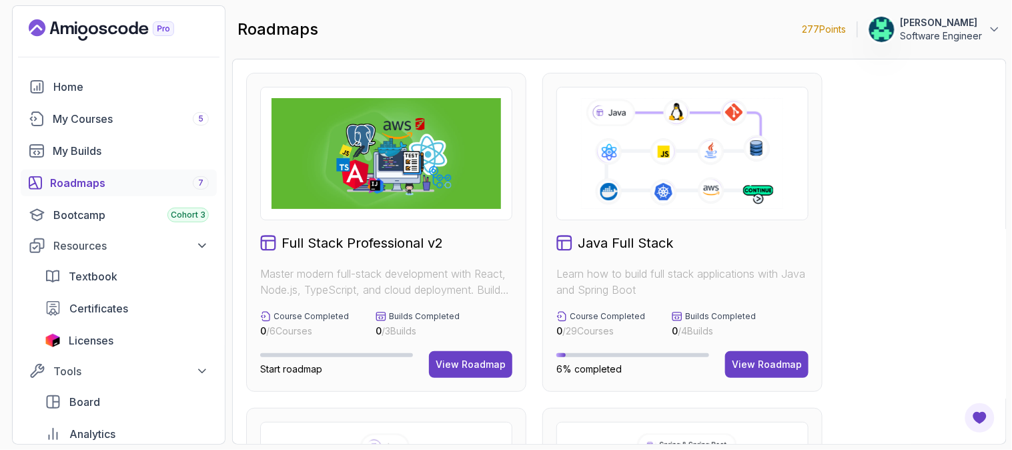
scroll to position [518, 0]
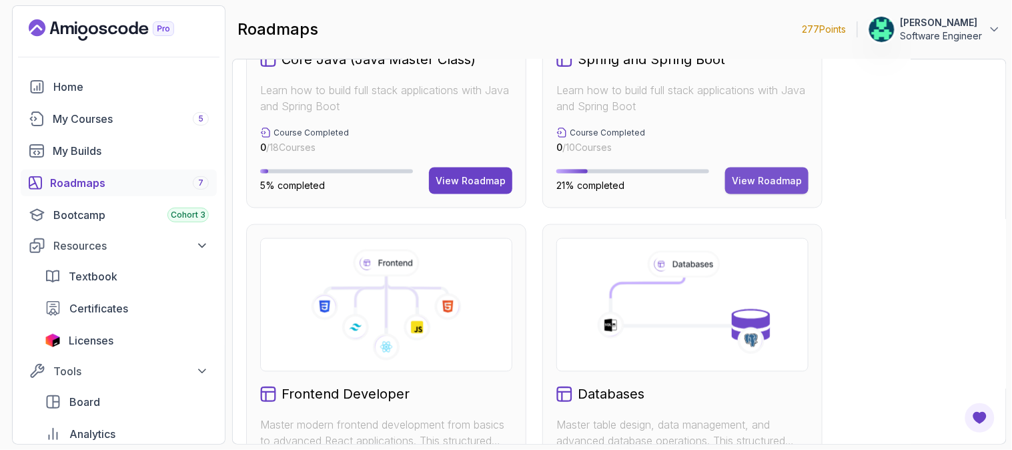
click at [755, 182] on div "View Roadmap" at bounding box center [767, 180] width 70 height 13
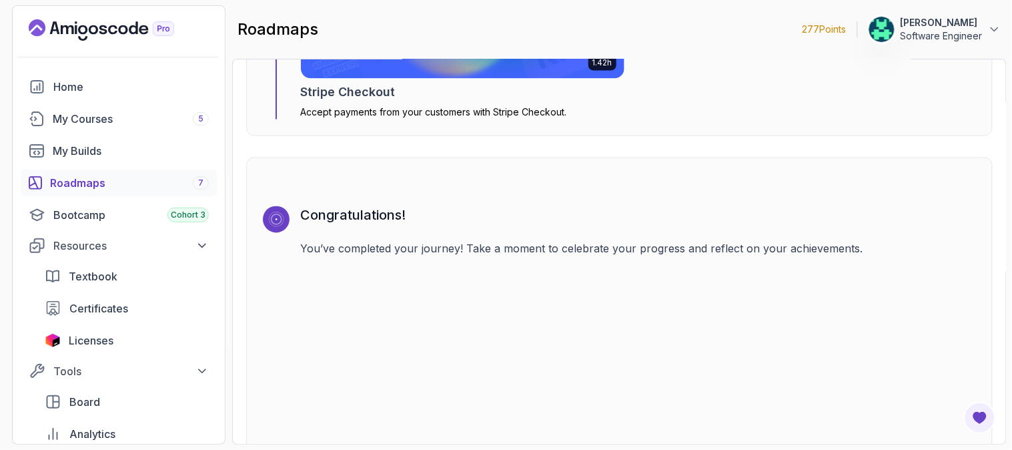
scroll to position [4561, 0]
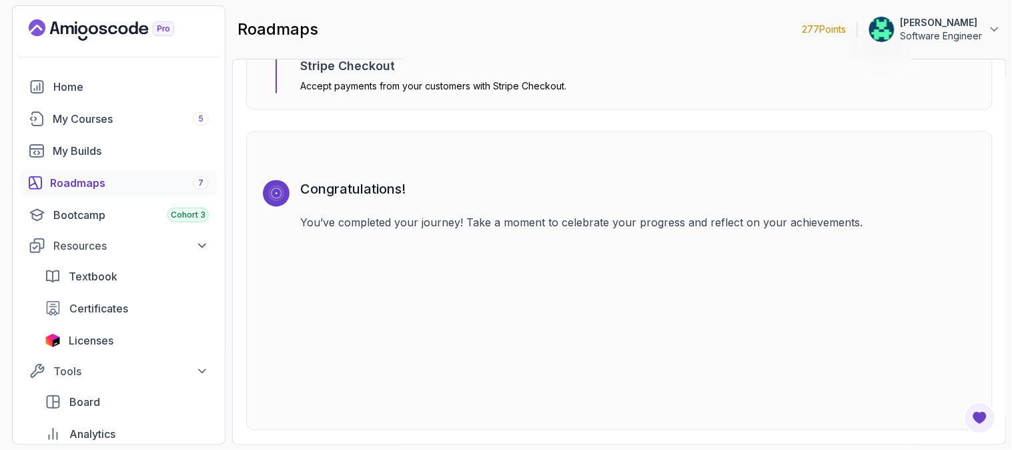
click at [548, 217] on p "You’ve completed your journey! Take a moment to celebrate your progress and ref…" at bounding box center [638, 223] width 676 height 16
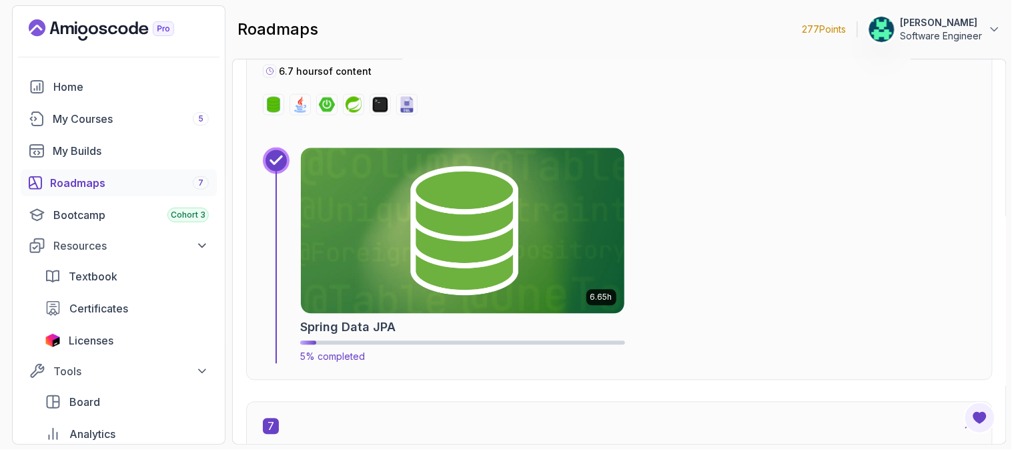
scroll to position [3226, 0]
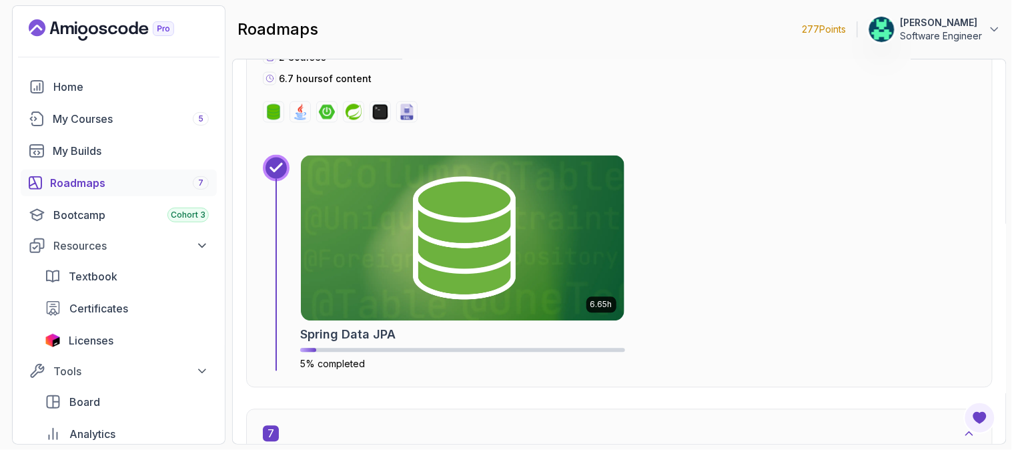
click at [140, 180] on div "Roadmaps 7" at bounding box center [129, 183] width 159 height 16
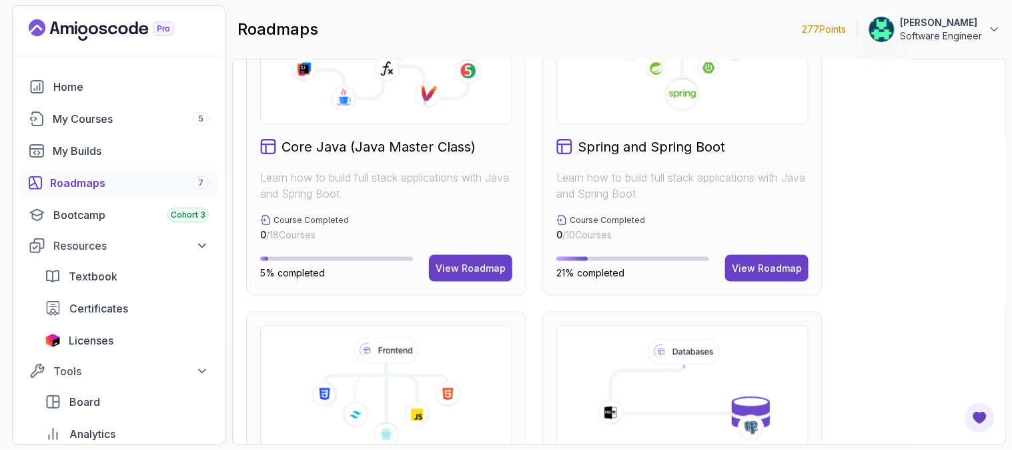
scroll to position [447, 0]
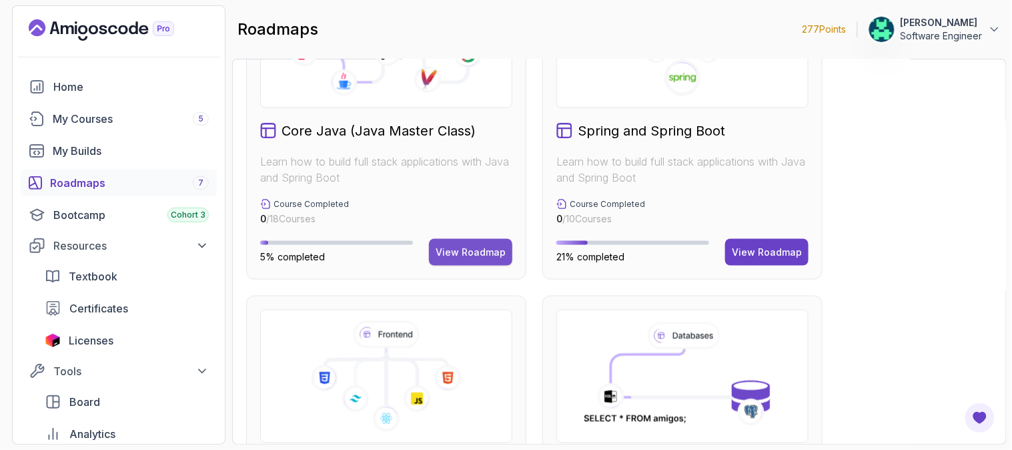
click at [446, 257] on div "View Roadmap" at bounding box center [471, 252] width 70 height 13
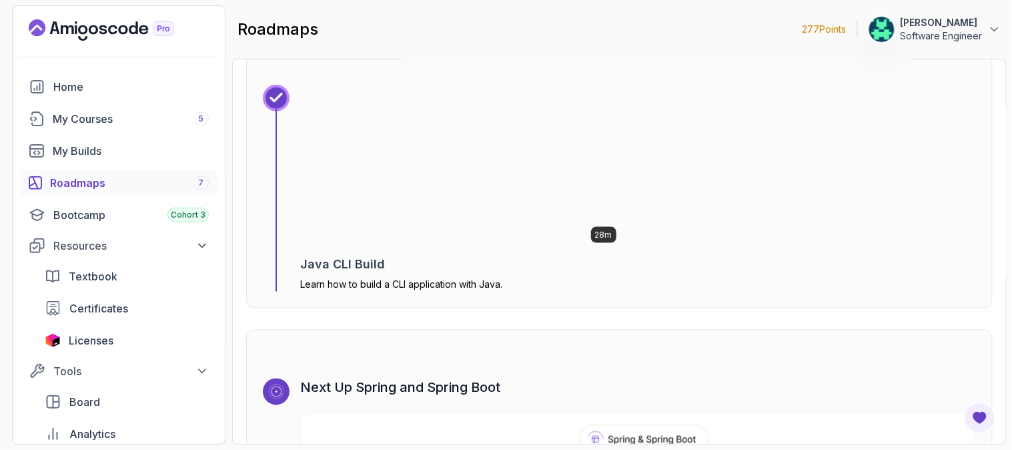
scroll to position [8445, 0]
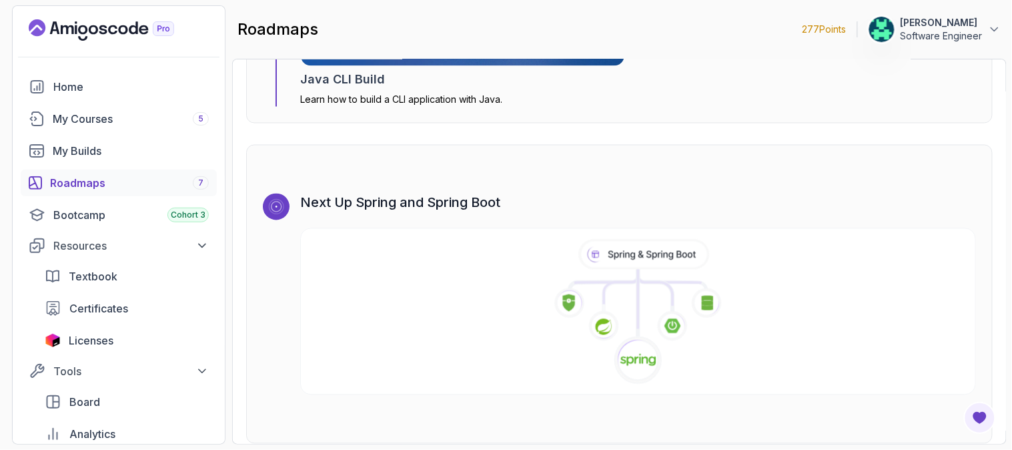
click at [77, 175] on div "Roadmaps 7" at bounding box center [129, 183] width 159 height 16
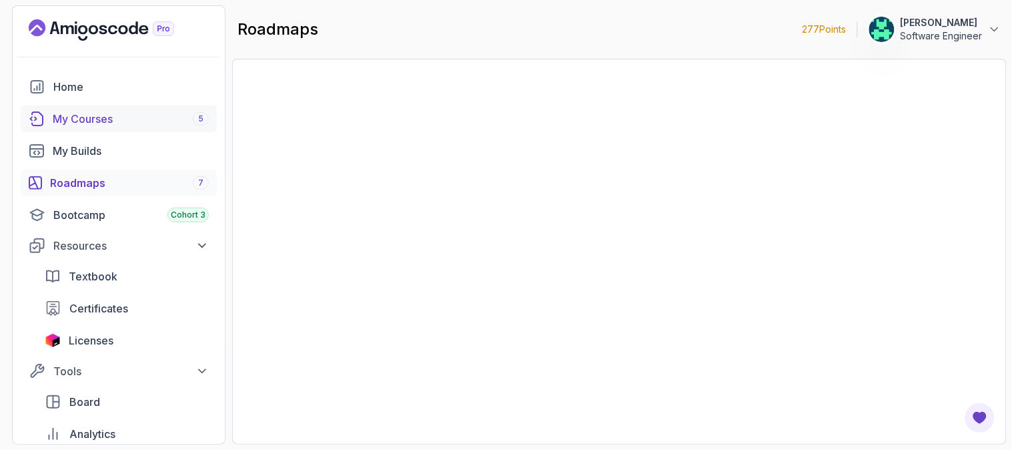
click at [117, 113] on div "My Courses 5" at bounding box center [131, 119] width 156 height 16
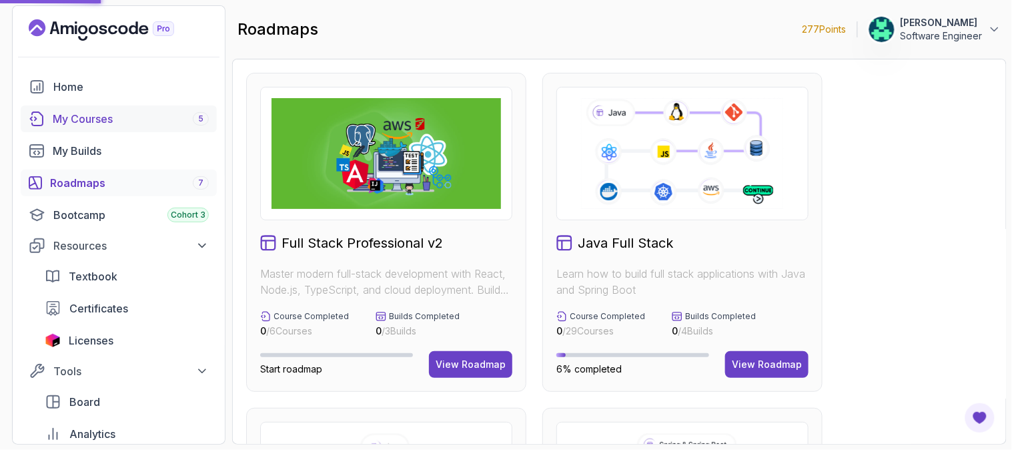
click at [157, 121] on div "My Courses 5" at bounding box center [131, 119] width 156 height 16
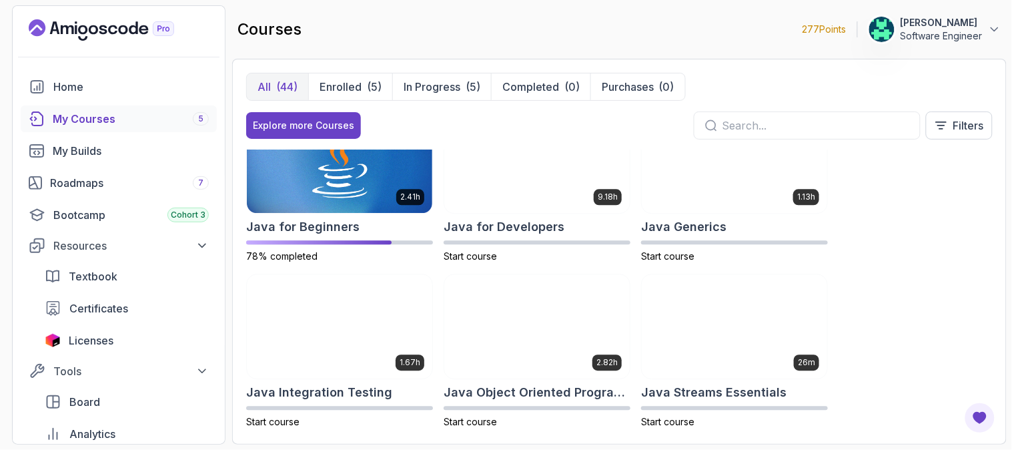
scroll to position [1089, 0]
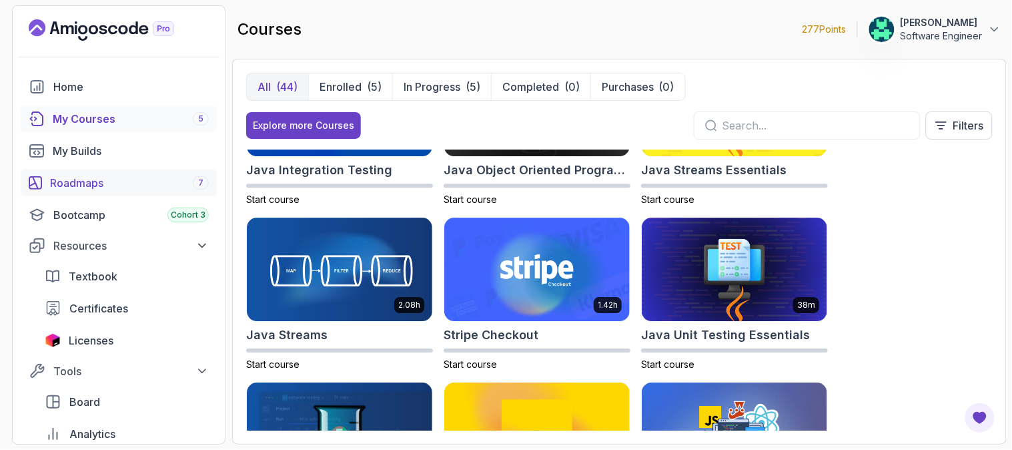
click at [103, 181] on div "Roadmaps 7" at bounding box center [129, 183] width 159 height 16
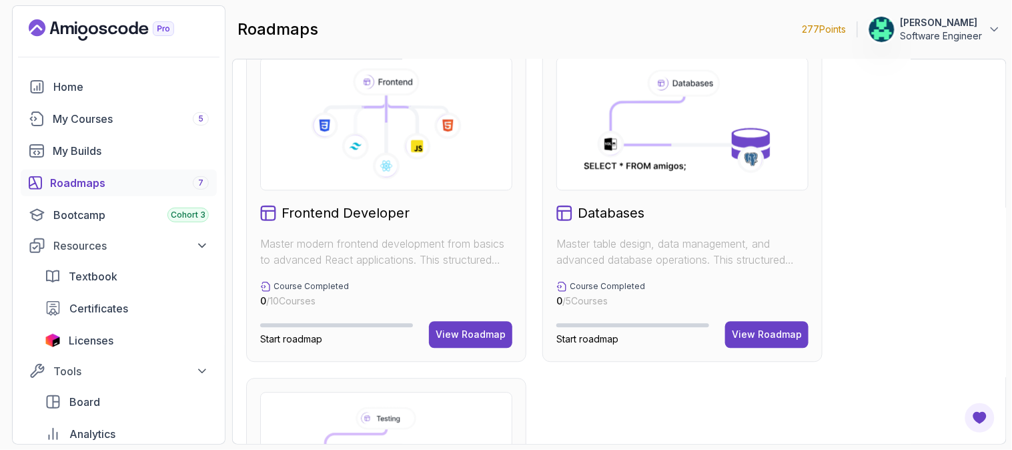
scroll to position [741, 0]
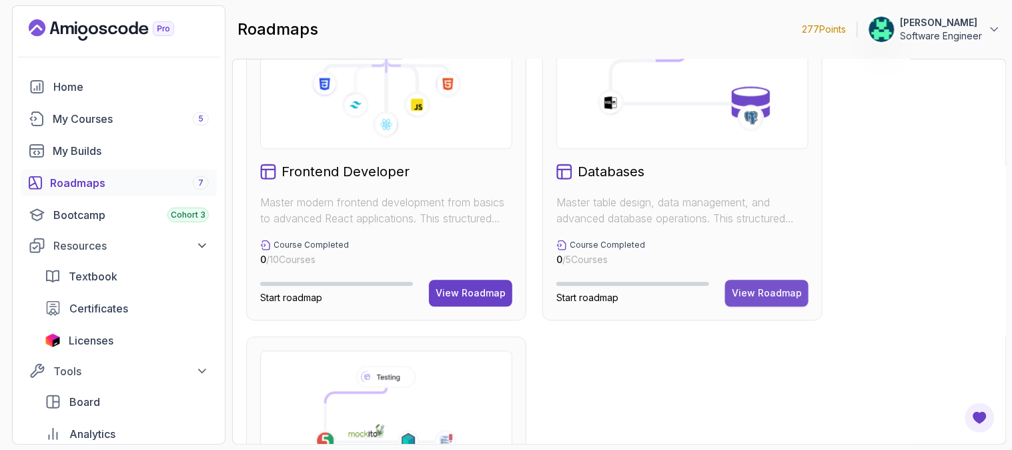
click at [751, 290] on div "View Roadmap" at bounding box center [767, 292] width 70 height 13
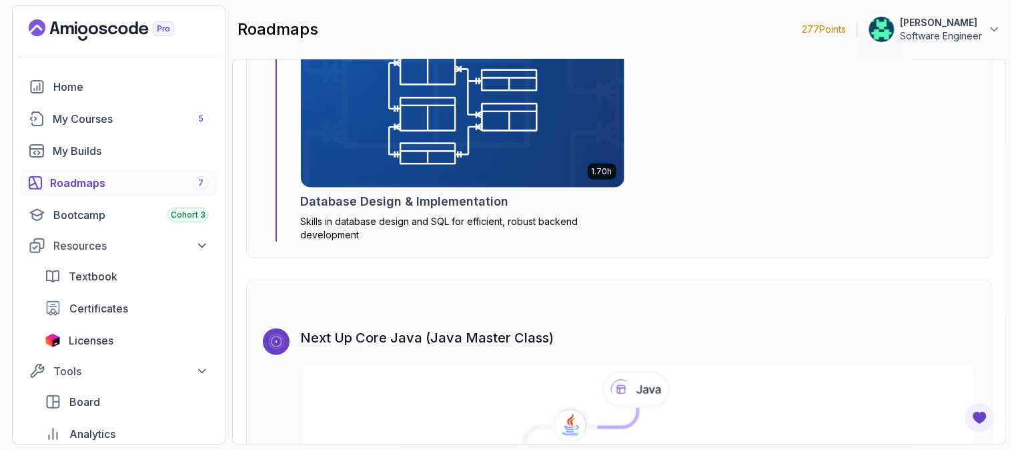
scroll to position [2574, 0]
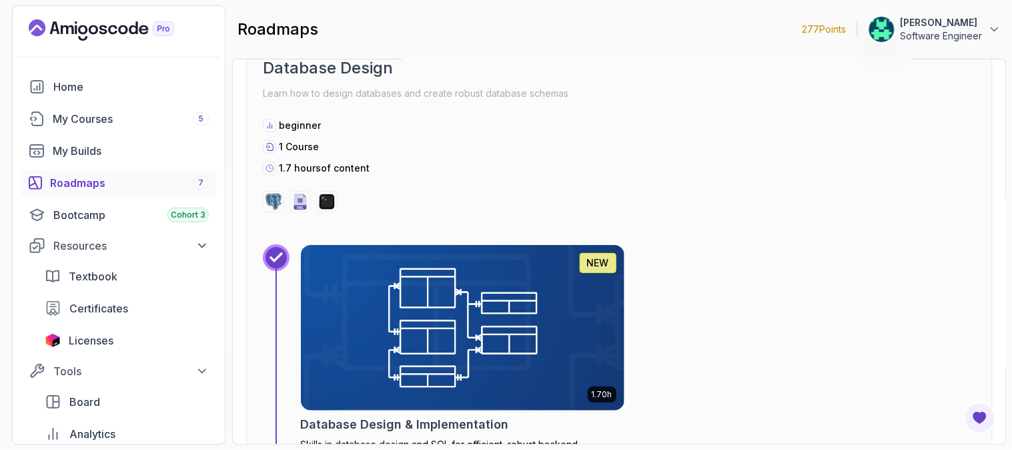
click at [76, 178] on div "Roadmaps 7" at bounding box center [129, 183] width 159 height 16
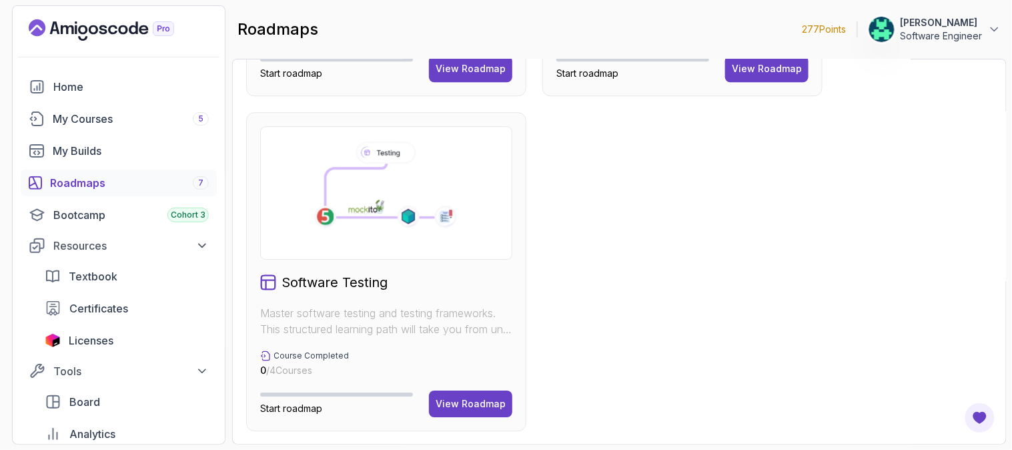
scroll to position [669, 0]
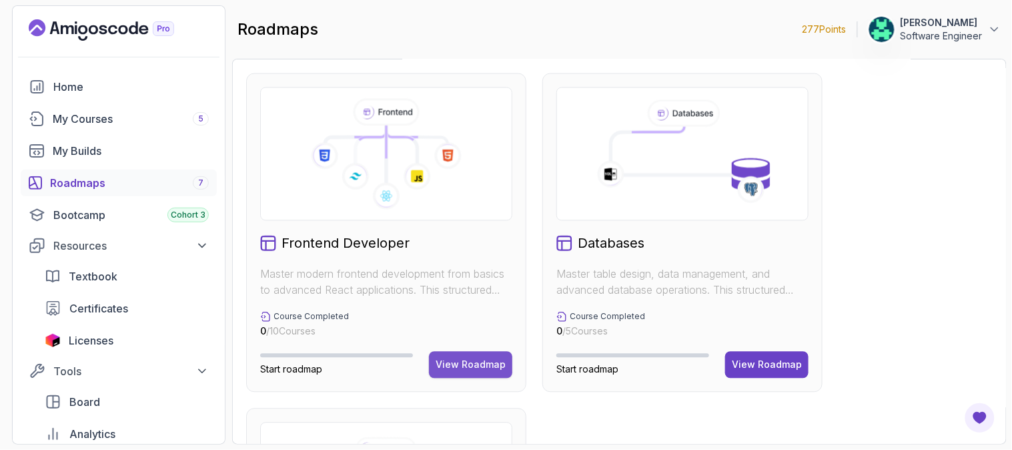
click at [470, 360] on div "View Roadmap" at bounding box center [471, 364] width 70 height 13
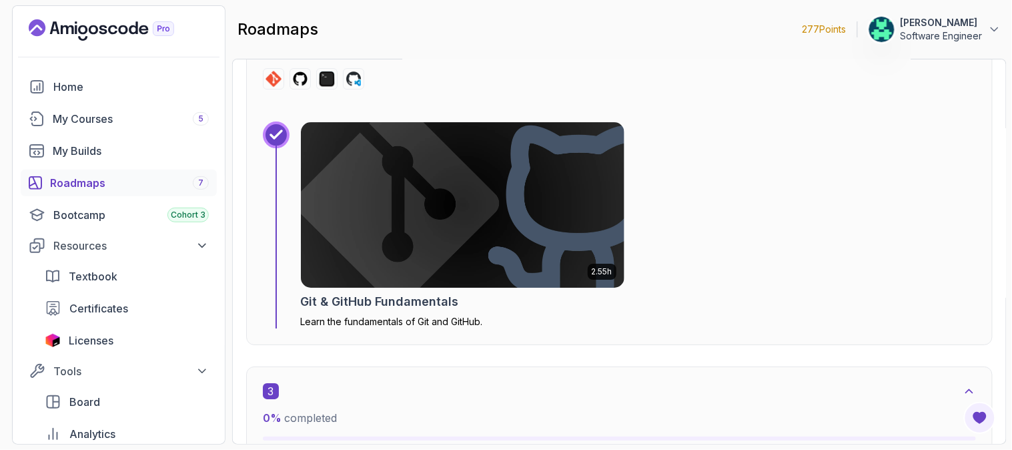
scroll to position [1111, 0]
